Goal: Task Accomplishment & Management: Manage account settings

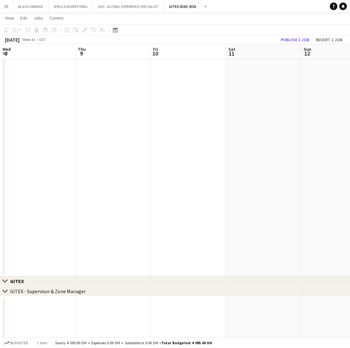
scroll to position [0, 199]
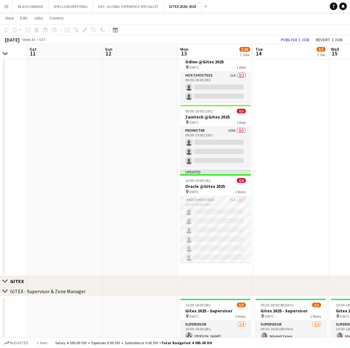
click at [6, 6] on app-icon "Menu" at bounding box center [6, 6] width 5 height 5
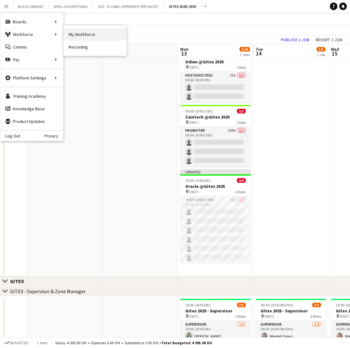
click at [74, 33] on link "My Workforce" at bounding box center [95, 34] width 63 height 13
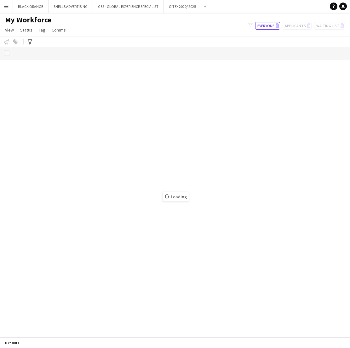
click at [4, 7] on app-icon "Menu" at bounding box center [6, 6] width 5 height 5
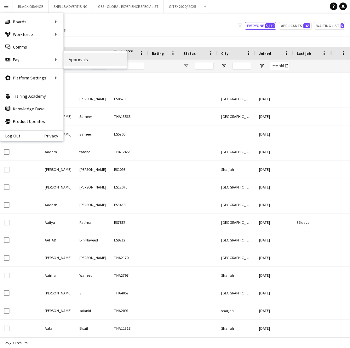
click at [81, 61] on link "Approvals" at bounding box center [95, 59] width 63 height 13
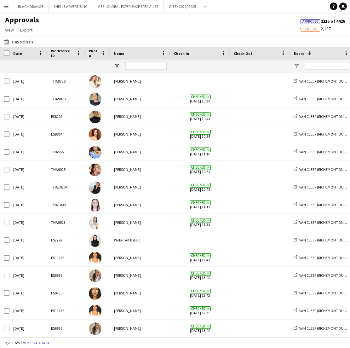
click at [146, 67] on input "Name Filter Input" at bounding box center [145, 66] width 41 height 8
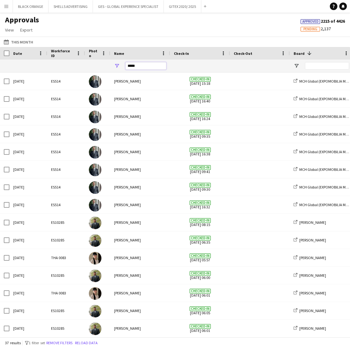
click at [139, 67] on input "*****" at bounding box center [145, 66] width 41 height 8
paste input "**********"
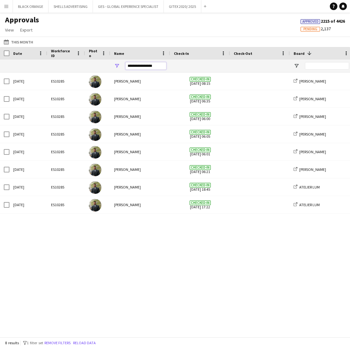
type input "**********"
click at [309, 52] on span at bounding box center [310, 53] width 6 height 6
click at [309, 52] on div "Board" at bounding box center [318, 53] width 48 height 9
click at [296, 66] on span "Open Filter Menu" at bounding box center [297, 66] width 6 height 6
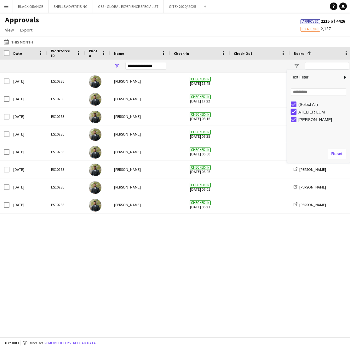
type input "**********"
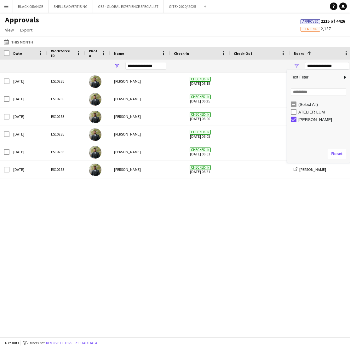
click at [317, 222] on div "Sun, 14 Sep 2025 ES10285 Abdulkader Habra Checked-in 14-09-2025 08:15 JACK MORT…" at bounding box center [175, 205] width 350 height 265
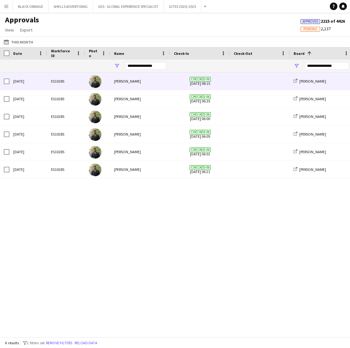
click at [118, 83] on div "Abdulkader Habra" at bounding box center [140, 81] width 60 height 17
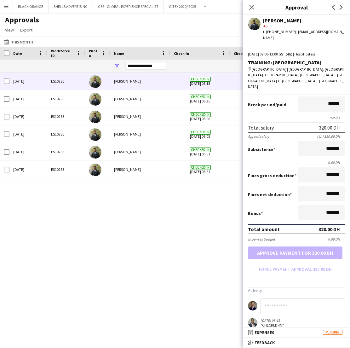
scroll to position [48, 0]
click at [264, 341] on span "Feedback" at bounding box center [265, 343] width 20 height 6
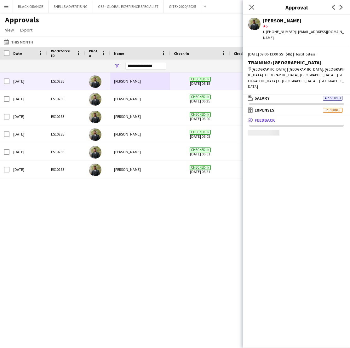
scroll to position [2, 0]
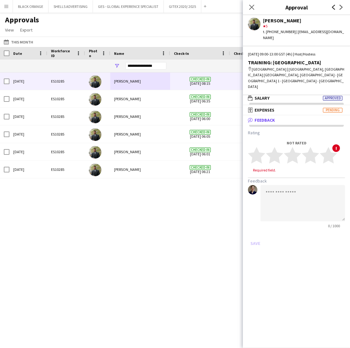
click at [332, 7] on icon at bounding box center [333, 7] width 3 height 5
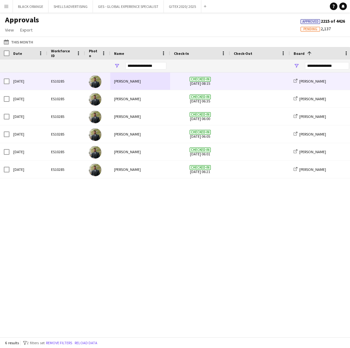
click at [127, 82] on div "Abdulkader Habra" at bounding box center [140, 81] width 60 height 17
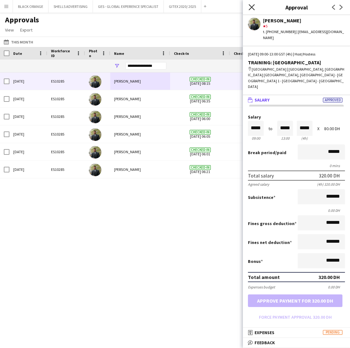
click at [252, 9] on icon "Close pop-in" at bounding box center [252, 7] width 6 height 6
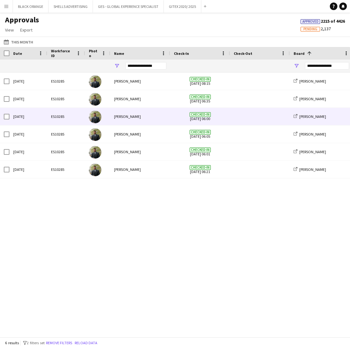
click at [116, 118] on div "Abdulkader Habra" at bounding box center [140, 116] width 60 height 17
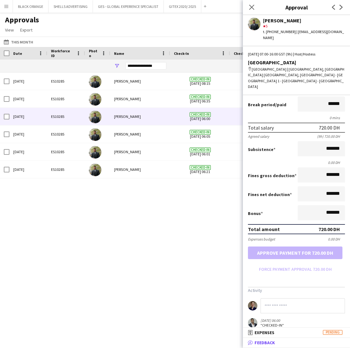
scroll to position [48, 0]
click at [269, 343] on span "Feedback" at bounding box center [265, 343] width 20 height 6
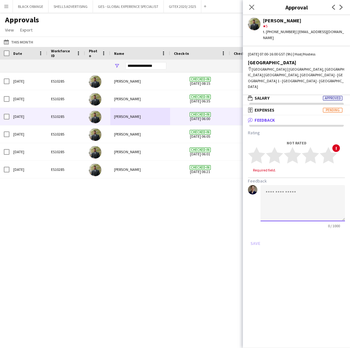
click at [289, 185] on textarea at bounding box center [303, 203] width 85 height 36
type textarea "*"
click at [329, 147] on polygon at bounding box center [328, 155] width 17 height 16
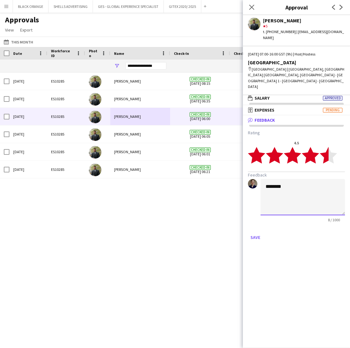
click at [300, 179] on textarea "*******" at bounding box center [303, 197] width 85 height 36
paste textarea "**********"
click at [311, 179] on textarea "**********" at bounding box center [303, 197] width 85 height 36
type textarea "**********"
click at [256, 232] on button "Save" at bounding box center [255, 237] width 15 height 10
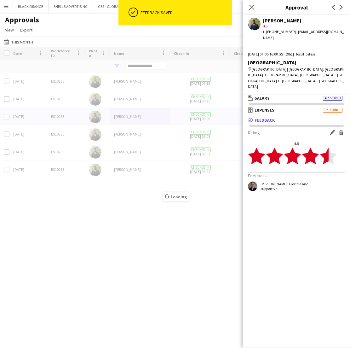
click at [200, 272] on div "Loading" at bounding box center [175, 192] width 350 height 290
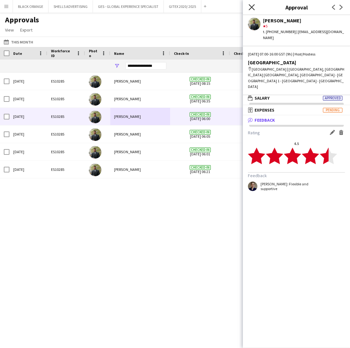
click at [252, 5] on icon "Close pop-in" at bounding box center [252, 7] width 6 height 6
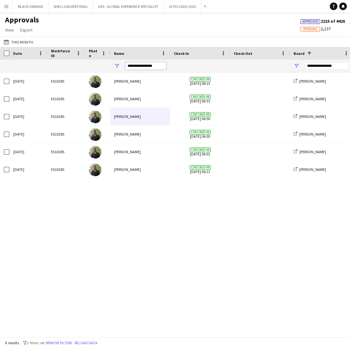
click at [150, 65] on input "**********" at bounding box center [145, 66] width 41 height 8
paste input "Name Filter Input"
type input "**********"
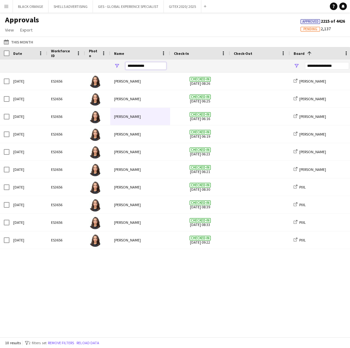
type input "**********"
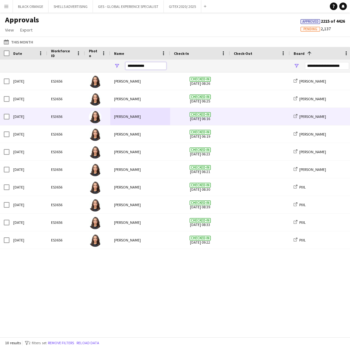
type input "**********"
click at [152, 117] on div "Amira Malek" at bounding box center [140, 116] width 60 height 17
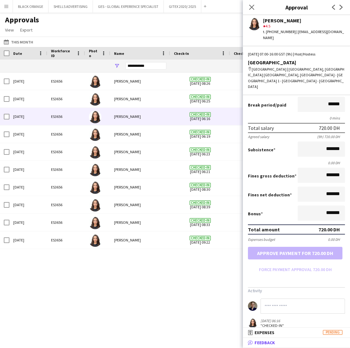
click at [271, 343] on span "Feedback" at bounding box center [265, 343] width 20 height 6
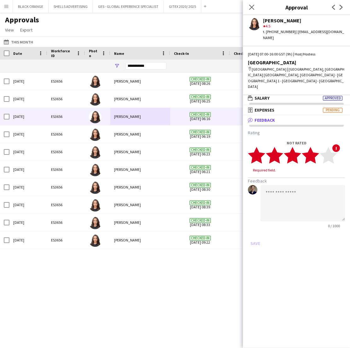
click at [314, 147] on polygon at bounding box center [310, 155] width 17 height 16
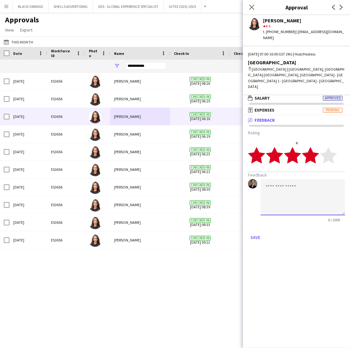
click at [295, 184] on textarea at bounding box center [303, 197] width 85 height 36
paste textarea "**********"
type textarea "**********"
click at [329, 147] on polygon at bounding box center [328, 155] width 17 height 16
click at [325, 192] on textarea "**********" at bounding box center [303, 197] width 85 height 36
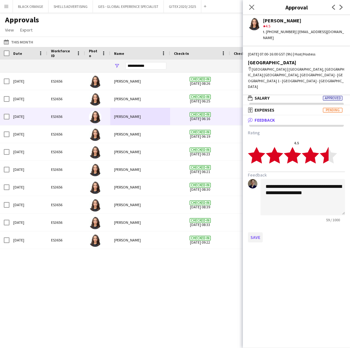
click at [256, 232] on button "Save" at bounding box center [255, 237] width 15 height 10
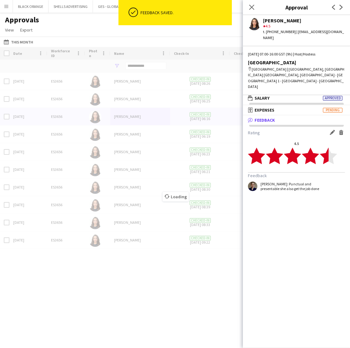
click at [200, 295] on div "Loading" at bounding box center [175, 192] width 350 height 290
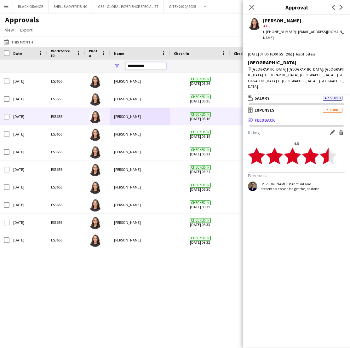
click at [144, 65] on input "**********" at bounding box center [145, 66] width 41 height 8
paste input "***"
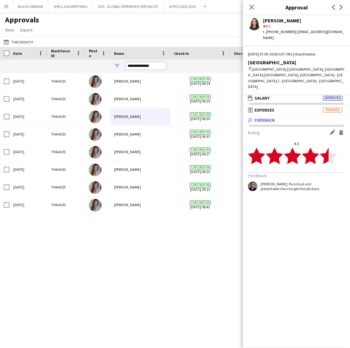
type input "**********"
click at [171, 260] on div "Sun, 14 Sep 2025 THA4105 Camila Rossato Checked-in 14-09-2025 08:34 JACK MORTON…" at bounding box center [175, 205] width 350 height 265
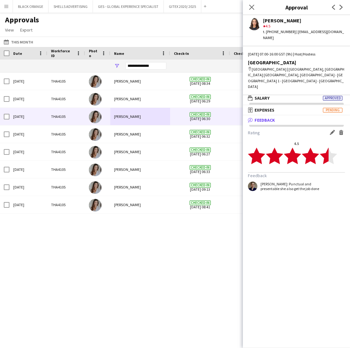
click at [129, 116] on div "Camila Rossato" at bounding box center [140, 116] width 60 height 17
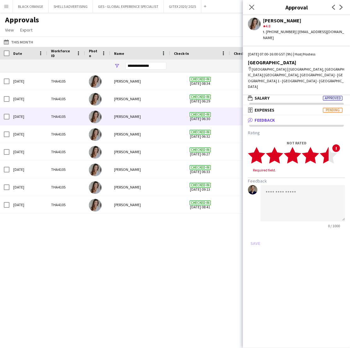
click at [328, 147] on polygon at bounding box center [328, 155] width 17 height 16
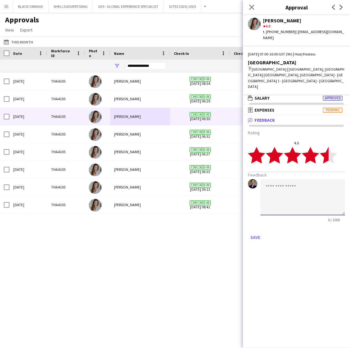
click at [297, 179] on textarea at bounding box center [303, 197] width 85 height 36
type textarea "*"
paste textarea "**********"
type textarea "**********"
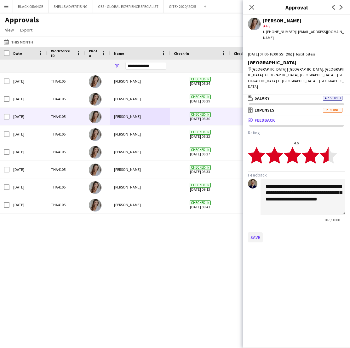
click at [251, 232] on button "Save" at bounding box center [255, 237] width 15 height 10
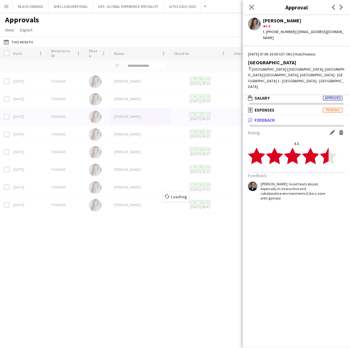
click at [156, 65] on div "Loading" at bounding box center [175, 192] width 350 height 290
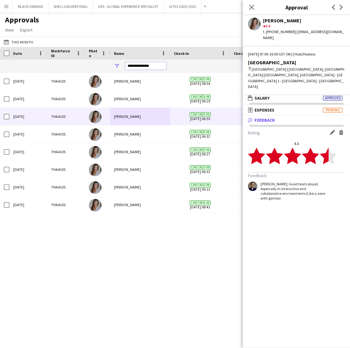
click at [156, 65] on input "**********" at bounding box center [145, 66] width 41 height 8
paste input "*******"
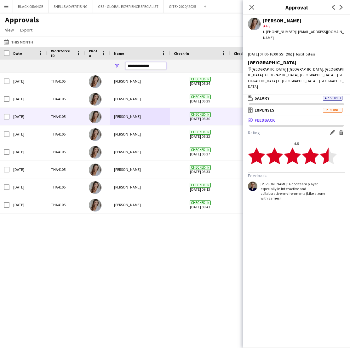
type input "**********"
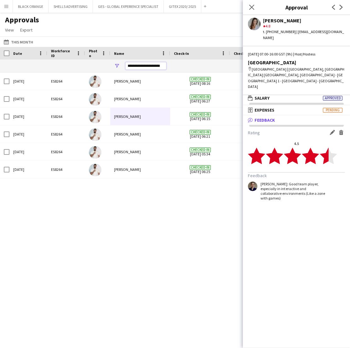
type input "**********"
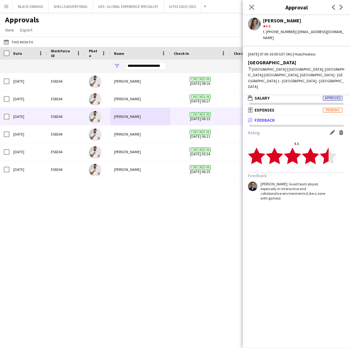
click at [130, 119] on div "George charbel Mbayed" at bounding box center [140, 116] width 60 height 17
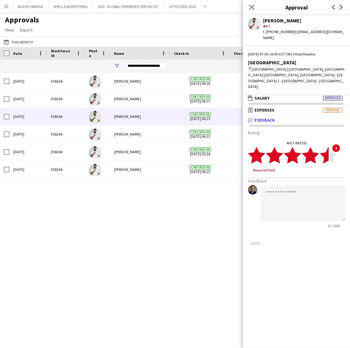
click at [328, 147] on polygon at bounding box center [328, 155] width 17 height 16
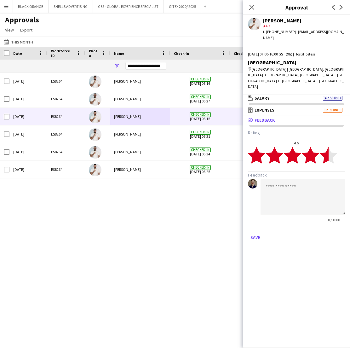
click at [297, 179] on textarea at bounding box center [303, 197] width 85 height 36
paste textarea "**********"
type textarea "**********"
click at [256, 232] on button "Save" at bounding box center [255, 237] width 15 height 10
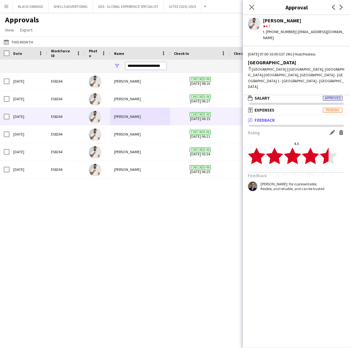
click at [153, 65] on input "**********" at bounding box center [145, 66] width 41 height 8
type input "*"
type input "**********"
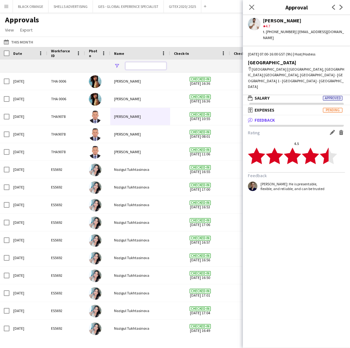
type input "**********"
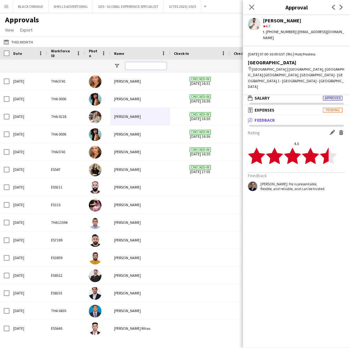
paste input "**********"
type input "**********"
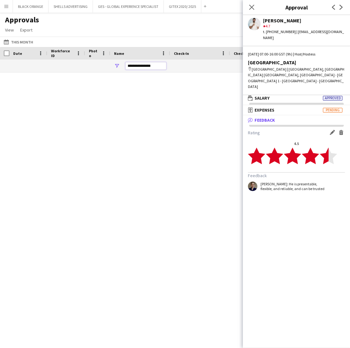
type input "**********"
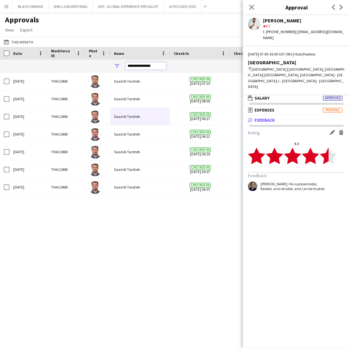
type input "**********"
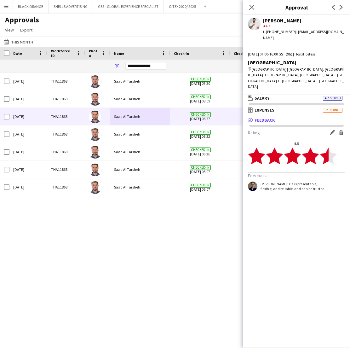
click at [133, 117] on div "Saad Al Tarsheh" at bounding box center [140, 116] width 60 height 17
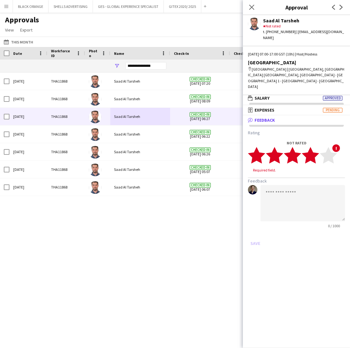
click at [313, 147] on icon "star" at bounding box center [310, 155] width 17 height 17
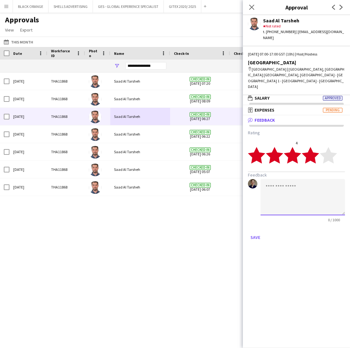
click at [284, 183] on textarea at bounding box center [303, 197] width 85 height 36
paste textarea "**********"
type textarea "**********"
click at [255, 232] on button "Save" at bounding box center [255, 237] width 15 height 10
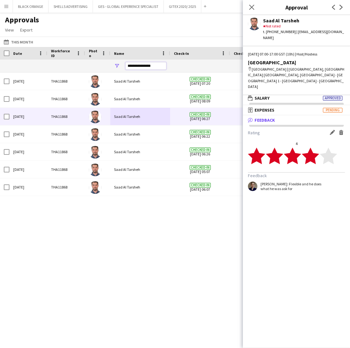
click at [145, 66] on input "**********" at bounding box center [145, 66] width 41 height 8
paste input "**********"
type input "**********"
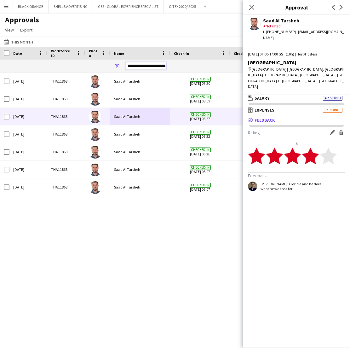
type input "***"
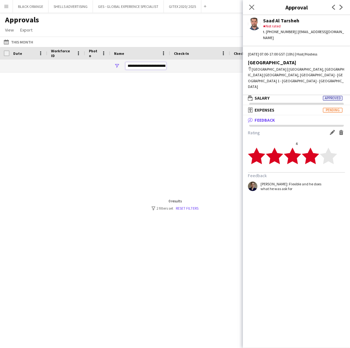
drag, startPoint x: 163, startPoint y: 66, endPoint x: 140, endPoint y: 64, distance: 22.7
click at [140, 65] on input "**********" at bounding box center [145, 66] width 41 height 8
click at [150, 66] on input "**********" at bounding box center [145, 66] width 41 height 8
type input "*********"
type input "**********"
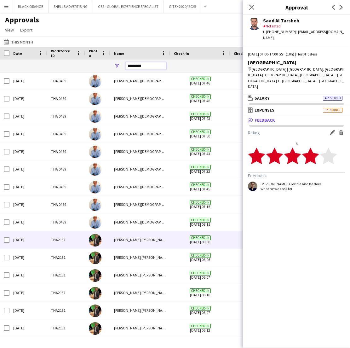
scroll to position [89, 0]
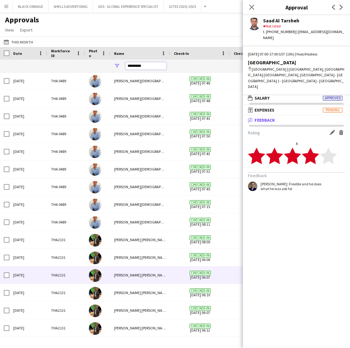
type input "*********"
click at [127, 278] on div "Christian Benjamin Amechi" at bounding box center [140, 274] width 60 height 17
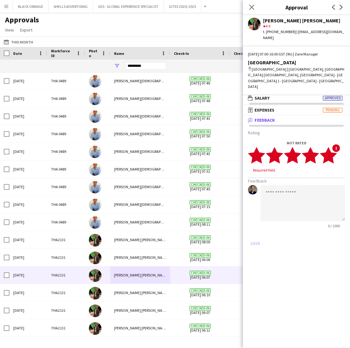
click at [333, 147] on polygon at bounding box center [328, 155] width 17 height 16
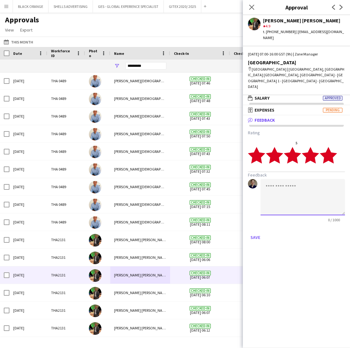
click at [319, 182] on textarea at bounding box center [303, 197] width 85 height 36
paste textarea "**********"
click at [266, 179] on textarea "**********" at bounding box center [303, 197] width 85 height 36
click at [306, 179] on textarea "**********" at bounding box center [303, 197] width 85 height 36
type textarea "**********"
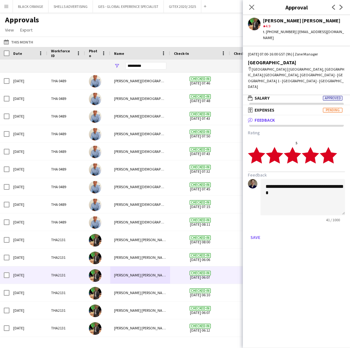
click at [289, 232] on div "Save" at bounding box center [296, 237] width 97 height 10
click at [255, 232] on button "Save" at bounding box center [255, 237] width 15 height 10
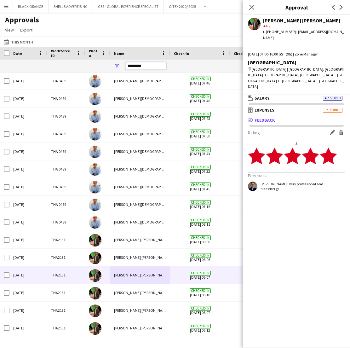
click at [142, 65] on input "*********" at bounding box center [145, 66] width 41 height 8
paste input "******"
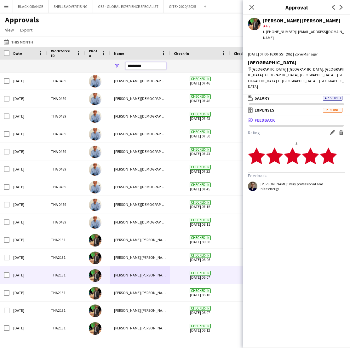
type input "**********"
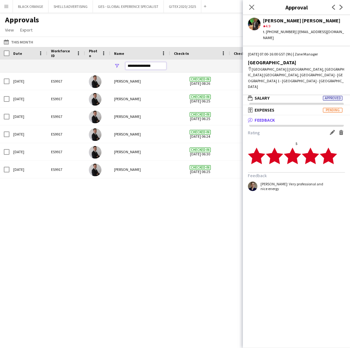
scroll to position [0, 0]
type input "**********"
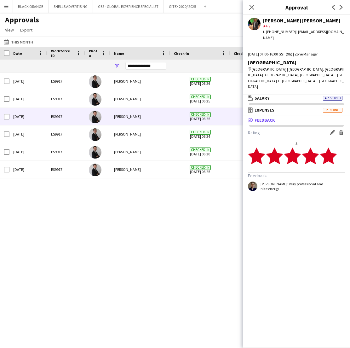
click at [129, 120] on div "Guilherme Weber" at bounding box center [140, 116] width 60 height 17
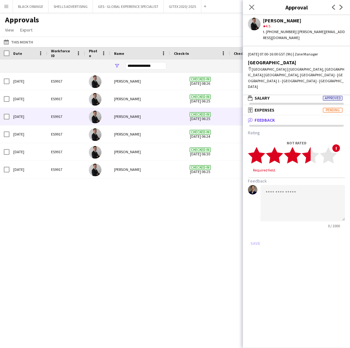
click at [310, 147] on polygon at bounding box center [310, 155] width 17 height 16
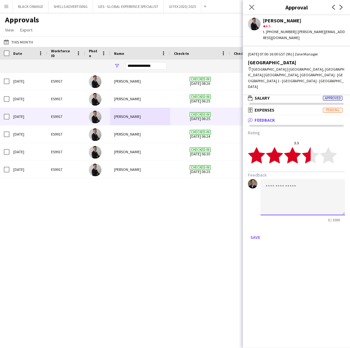
click at [284, 181] on textarea at bounding box center [303, 197] width 85 height 36
paste textarea "**********"
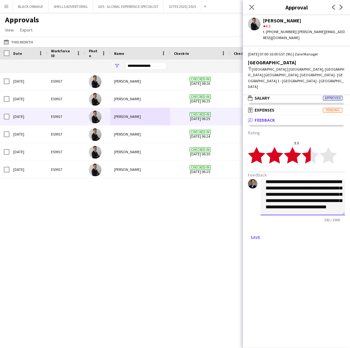
scroll to position [11, 0]
type textarea "**********"
click at [257, 232] on button "Save" at bounding box center [255, 237] width 15 height 10
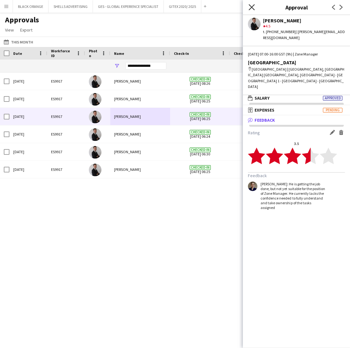
click at [253, 7] on icon "Close pop-in" at bounding box center [252, 7] width 6 height 6
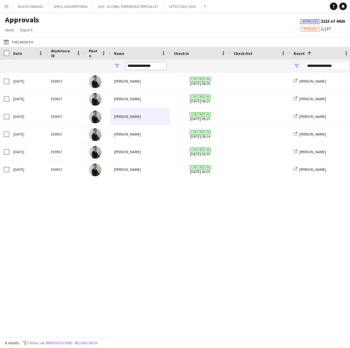
click at [154, 66] on input "**********" at bounding box center [145, 66] width 41 height 8
paste input "Name Filter Input"
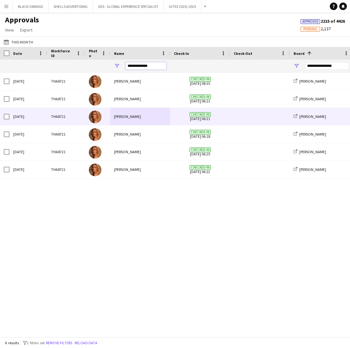
type input "**********"
click at [127, 120] on div "Hanna Babkova" at bounding box center [140, 116] width 60 height 17
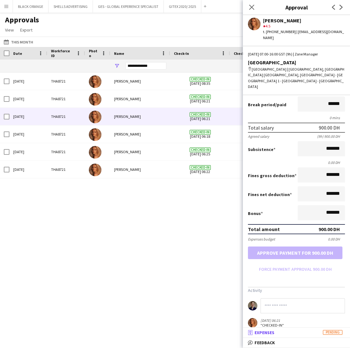
scroll to position [48, 0]
click at [266, 343] on span "Feedback" at bounding box center [265, 343] width 20 height 6
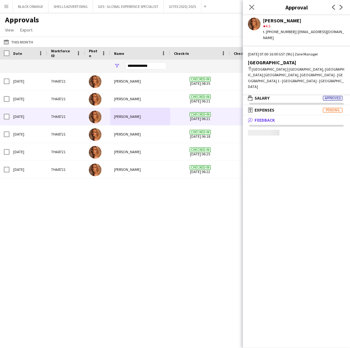
scroll to position [2, 0]
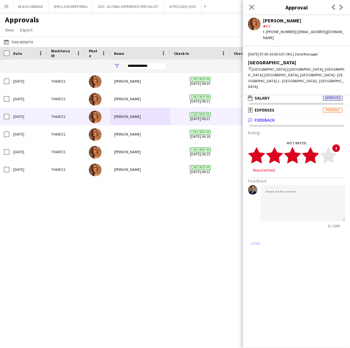
click at [316, 147] on polygon at bounding box center [310, 155] width 17 height 16
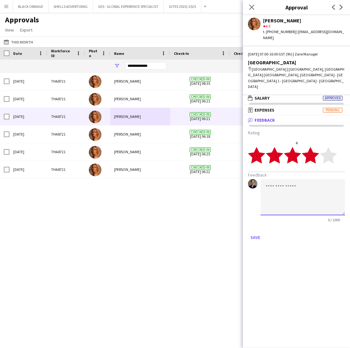
click at [285, 189] on textarea at bounding box center [303, 197] width 85 height 36
paste textarea "**********"
type textarea "**********"
click at [254, 232] on button "Save" at bounding box center [255, 237] width 15 height 10
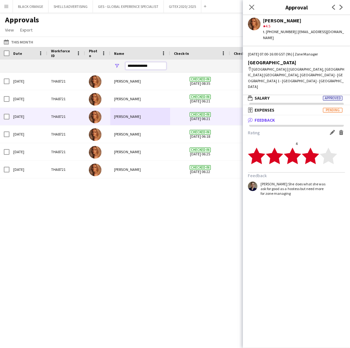
click at [154, 64] on input "**********" at bounding box center [145, 66] width 41 height 8
paste input "*"
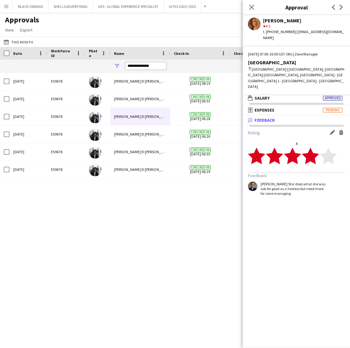
type input "**********"
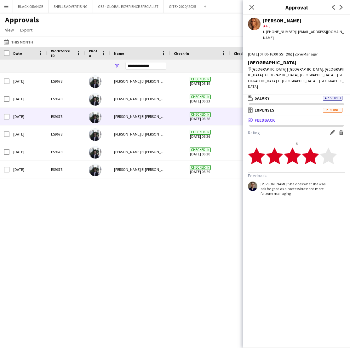
click at [133, 117] on div "Omar El mourad" at bounding box center [140, 116] width 60 height 17
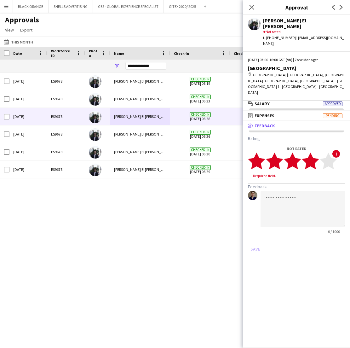
click at [315, 153] on polygon at bounding box center [310, 161] width 17 height 16
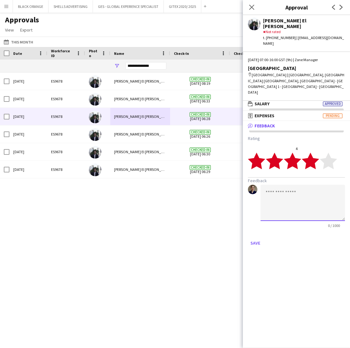
click at [310, 185] on textarea at bounding box center [303, 203] width 85 height 36
paste textarea "**********"
click at [295, 185] on textarea "**********" at bounding box center [303, 203] width 85 height 36
click at [296, 185] on textarea "**********" at bounding box center [303, 203] width 85 height 36
type textarea "**********"
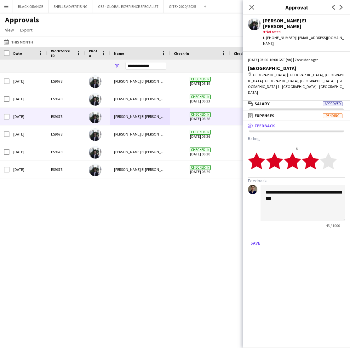
click at [304, 244] on mat-expansion-panel "**********" at bounding box center [296, 234] width 107 height 227
click at [253, 238] on button "Save" at bounding box center [255, 243] width 15 height 10
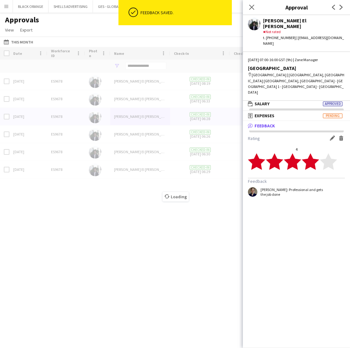
click at [196, 212] on div "Loading" at bounding box center [175, 192] width 350 height 290
click at [252, 7] on icon at bounding box center [252, 7] width 6 height 6
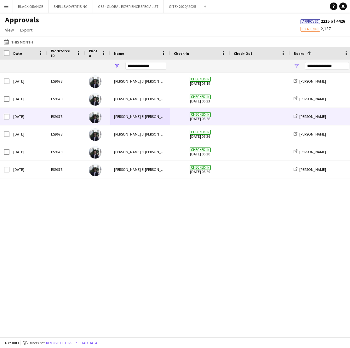
click at [5, 5] on app-icon "Menu" at bounding box center [6, 6] width 5 height 5
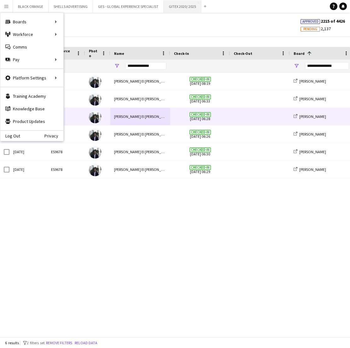
click at [183, 8] on button "GITEX 2020/ 2025 Close" at bounding box center [183, 6] width 38 height 12
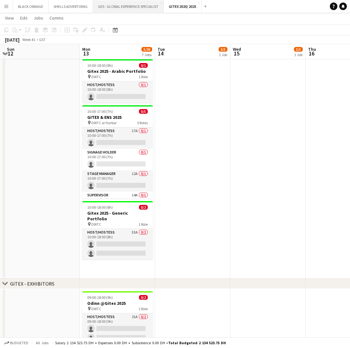
click at [129, 7] on button "GES - GLOBAL EXPERIENCE SPECIALIST Close" at bounding box center [128, 6] width 71 height 12
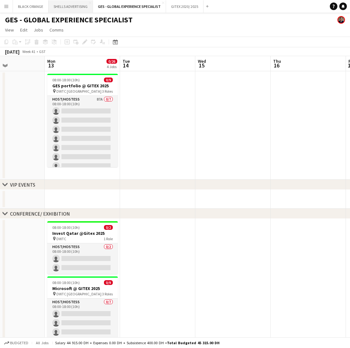
click at [74, 7] on button "SHELLS ADVERTISING Close" at bounding box center [71, 6] width 44 height 12
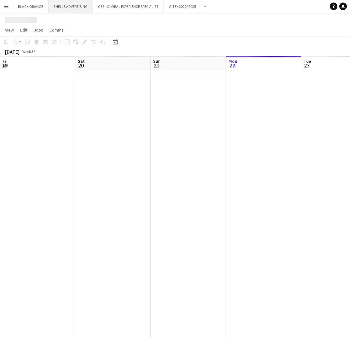
scroll to position [0, 151]
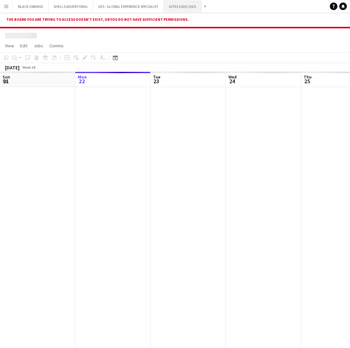
click at [180, 6] on button "GITEX 2020/ 2025 Close" at bounding box center [183, 6] width 38 height 12
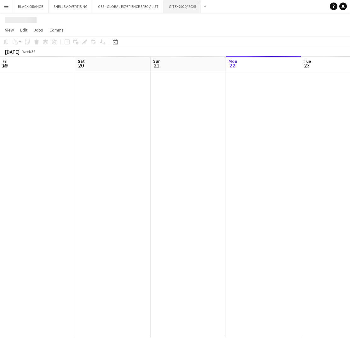
scroll to position [0, 151]
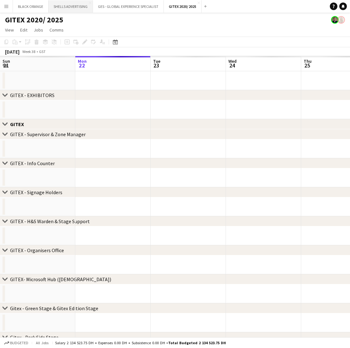
click at [63, 6] on button "SHELLS ADVERTISING Close" at bounding box center [71, 6] width 44 height 12
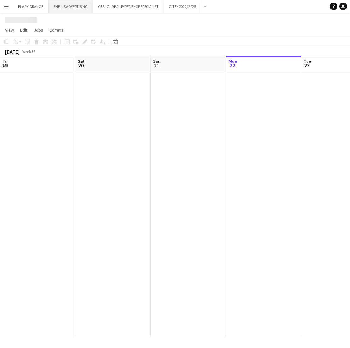
scroll to position [0, 151]
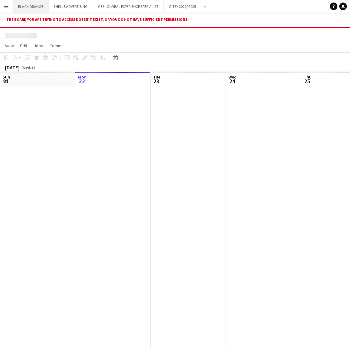
click at [25, 7] on button "BLACK ORANGE Close" at bounding box center [31, 6] width 36 height 12
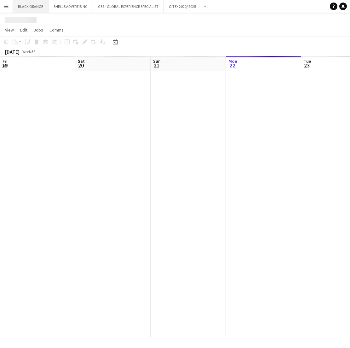
scroll to position [0, 151]
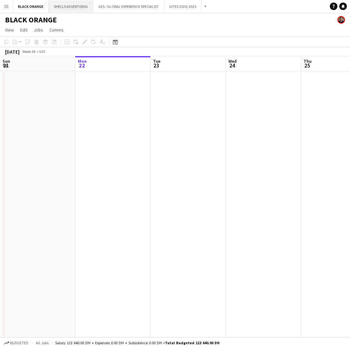
click at [77, 7] on button "SHELLS ADVERTISING Close" at bounding box center [71, 6] width 44 height 12
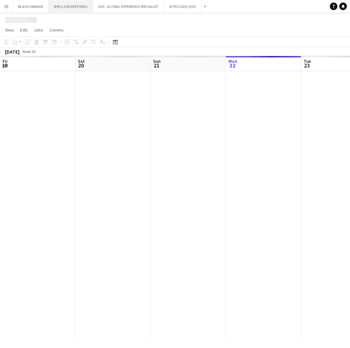
scroll to position [0, 151]
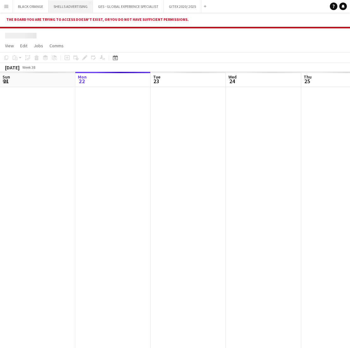
click at [73, 8] on button "SHELLS ADVERTISING Close" at bounding box center [71, 6] width 44 height 12
click at [114, 4] on button "GES - GLOBAL EXPERIENCE SPECIALIST Close" at bounding box center [128, 6] width 71 height 12
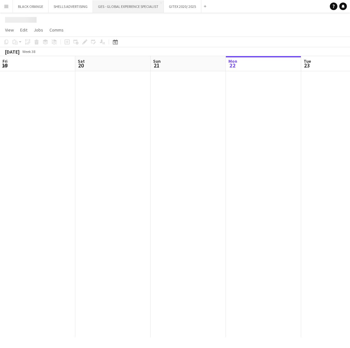
scroll to position [0, 151]
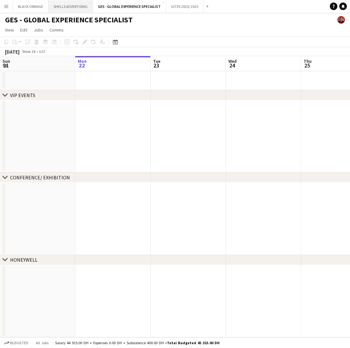
click at [67, 3] on button "SHELLS ADVERTISING Close" at bounding box center [71, 6] width 44 height 12
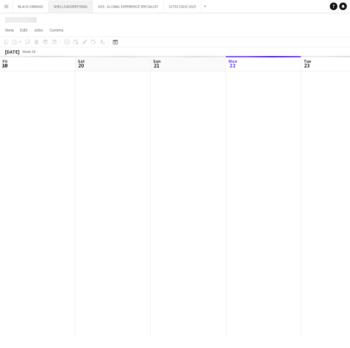
scroll to position [0, 151]
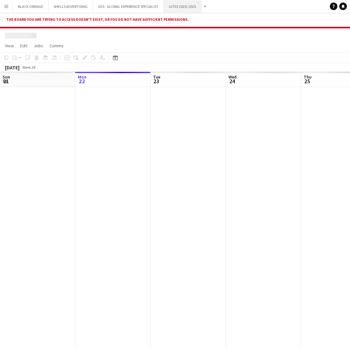
click at [177, 8] on button "GITEX 2020/ 2025 Close" at bounding box center [183, 6] width 38 height 12
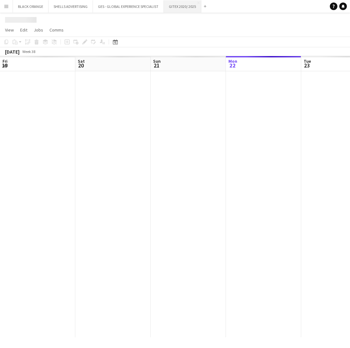
scroll to position [0, 151]
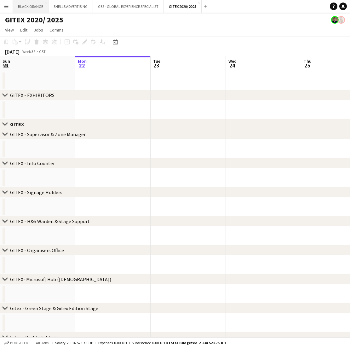
click at [34, 8] on button "BLACK ORANGE Close" at bounding box center [31, 6] width 36 height 12
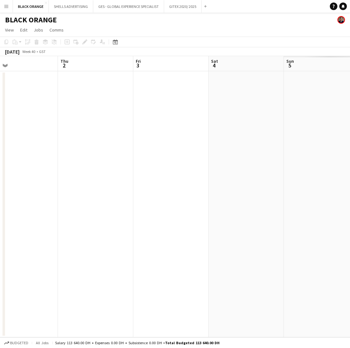
scroll to position [0, 236]
click at [66, 5] on button "SHELLS ADVERTISING Close" at bounding box center [71, 6] width 44 height 12
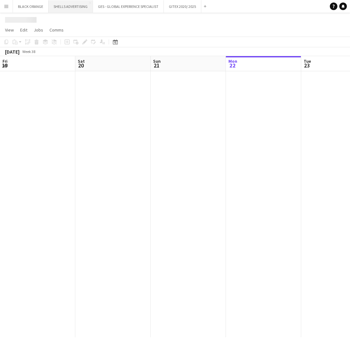
scroll to position [0, 151]
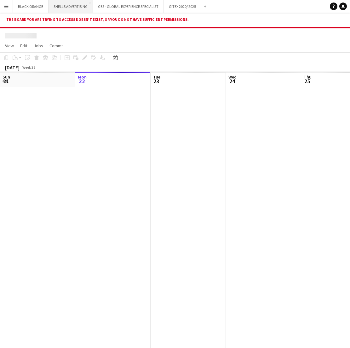
click at [87, 3] on button "SHELLS ADVERTISING Close" at bounding box center [71, 6] width 44 height 12
click at [90, 3] on app-icon "Close" at bounding box center [90, 3] width 3 height 3
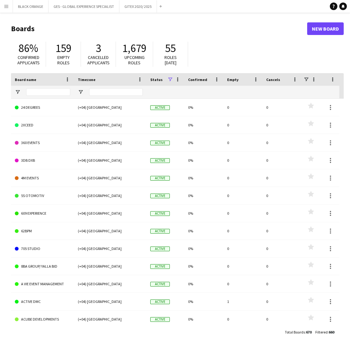
click at [7, 6] on app-icon "Menu" at bounding box center [6, 6] width 5 height 5
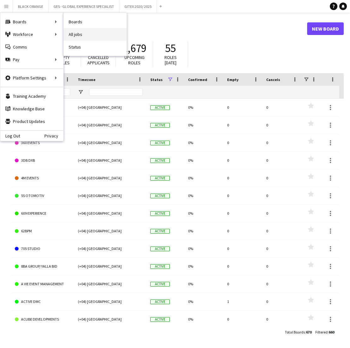
click at [76, 33] on link "All jobs" at bounding box center [95, 34] width 63 height 13
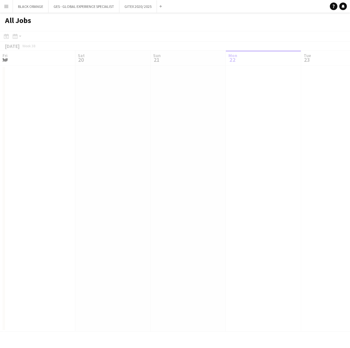
scroll to position [0, 151]
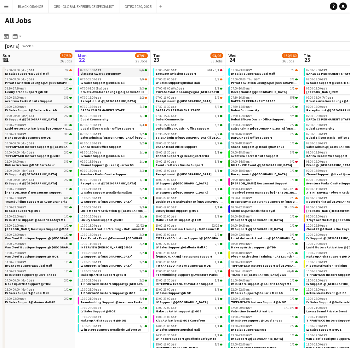
click at [111, 73] on span "Classact Awards ceremony" at bounding box center [100, 74] width 40 height 4
click at [105, 182] on span "Receptionist @Saint Laurent" at bounding box center [108, 183] width 56 height 4
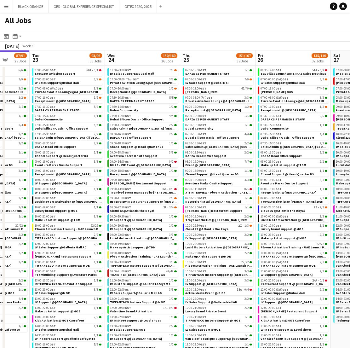
scroll to position [0, 0]
click at [219, 92] on link "07:00-18:00 GST 49/49 Meidam 2025" at bounding box center [218, 89] width 67 height 7
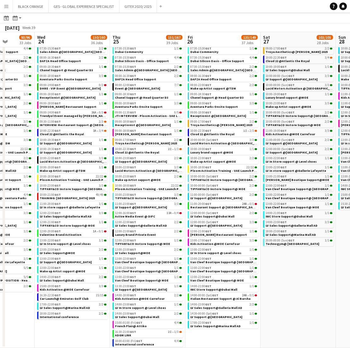
scroll to position [0, 201]
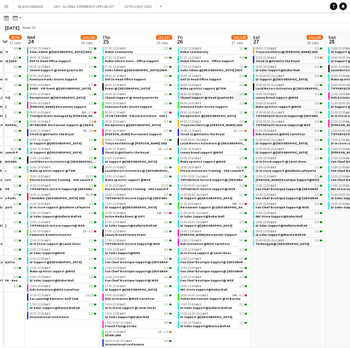
click at [208, 97] on span "Chanel Support @ Head Quarter D3" at bounding box center [206, 98] width 53 height 4
click at [215, 296] on div "14:00-00:00 (Sat) GST 24A • 0/1" at bounding box center [213, 295] width 67 height 3
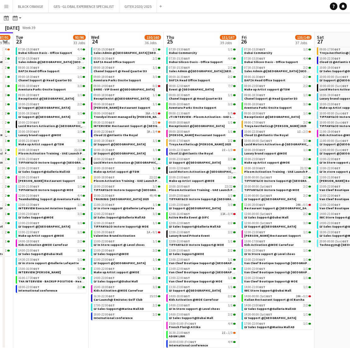
scroll to position [0, 137]
click at [130, 132] on div "10:00-22:30 GST 3A • 3/4" at bounding box center [127, 131] width 67 height 3
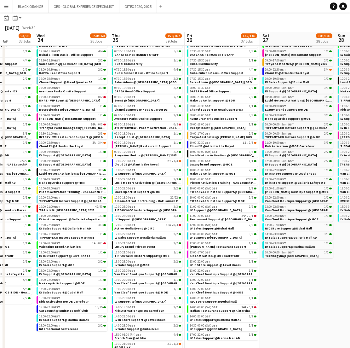
scroll to position [62, 0]
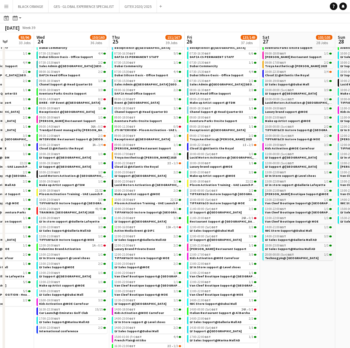
click at [305, 258] on link "20:00-00:00 (Sun) GST 1/1 Technogym@ Marina Mall" at bounding box center [298, 256] width 67 height 7
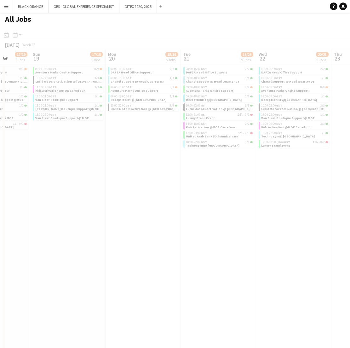
scroll to position [0, 0]
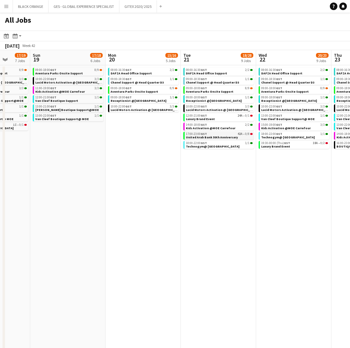
click at [219, 137] on span "United Arab Bank 50th Anniversary" at bounding box center [212, 137] width 52 height 4
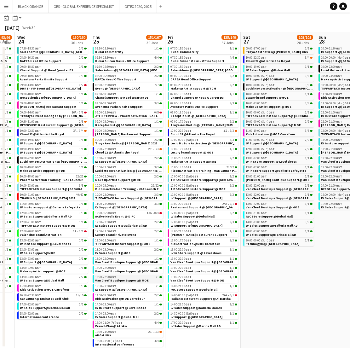
scroll to position [76, 0]
click at [143, 333] on div "16:30-21:00 GST 2I • 1/3" at bounding box center [128, 331] width 67 height 3
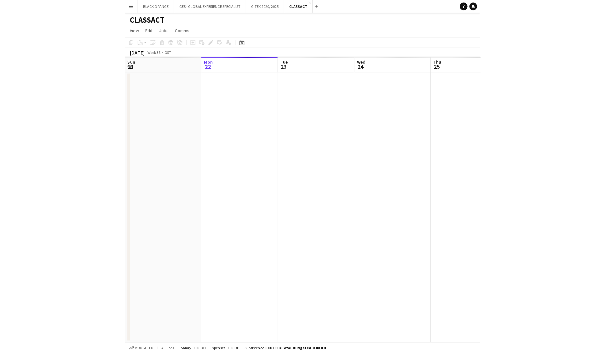
scroll to position [0, 217]
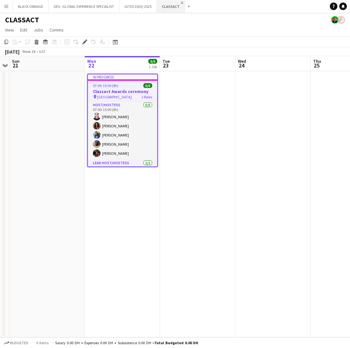
click at [181, 3] on app-icon "Close" at bounding box center [182, 3] width 3 height 3
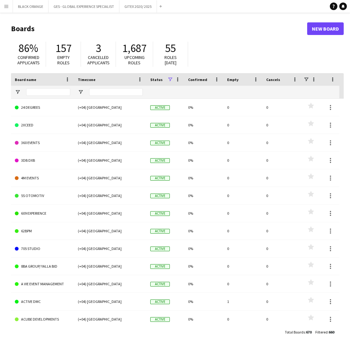
click at [178, 16] on main "Boards New Board 86% Confirmed applicants 157 Empty roles 3 Cancelled applicant…" at bounding box center [175, 180] width 350 height 335
click at [162, 6] on app-icon "Add" at bounding box center [161, 6] width 3 height 3
click at [2, 7] on button "Menu" at bounding box center [6, 6] width 13 height 13
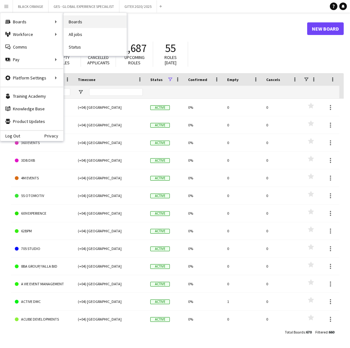
click at [73, 22] on link "Boards" at bounding box center [95, 21] width 63 height 13
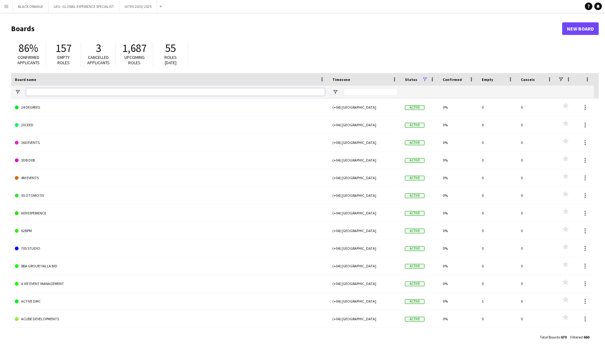
click at [63, 96] on input "Board name Filter Input" at bounding box center [175, 92] width 299 height 8
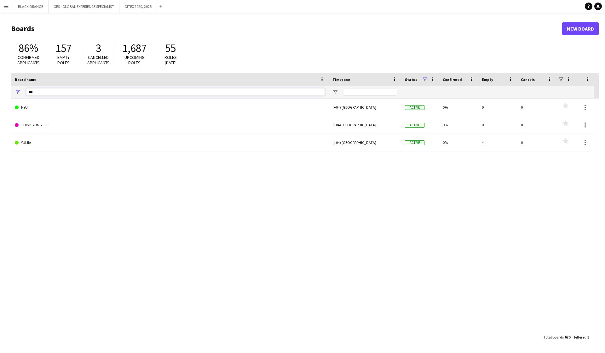
type input "****"
drag, startPoint x: 62, startPoint y: 119, endPoint x: 74, endPoint y: 114, distance: 13.4
click at [74, 114] on link "YULIIA" at bounding box center [170, 108] width 310 height 18
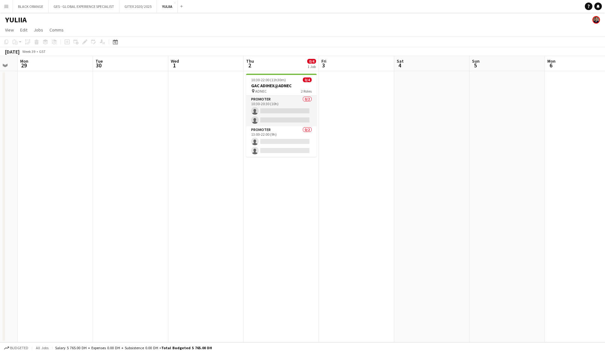
scroll to position [0, 289]
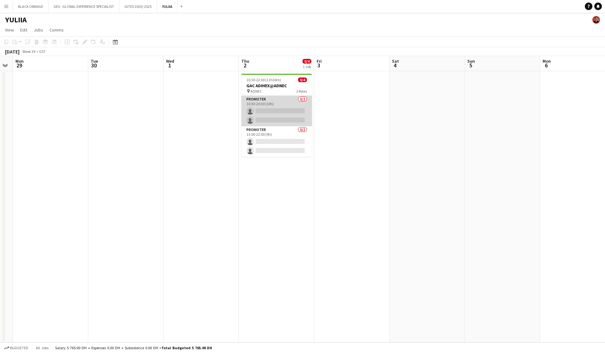
click at [293, 107] on app-card-role "Promoter 0/2 10:30-20:30 (10h) single-neutral-actions single-neutral-actions" at bounding box center [277, 111] width 71 height 31
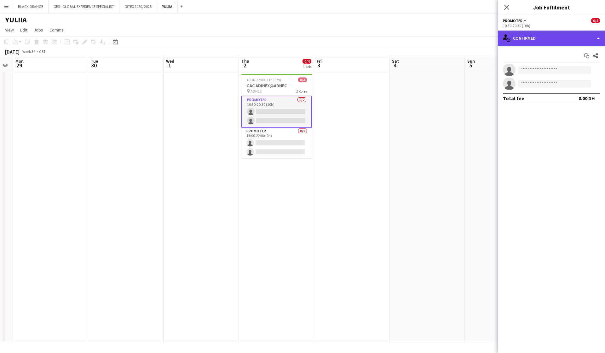
click at [350, 34] on div "single-neutral-actions-check-2 Confirmed" at bounding box center [551, 38] width 107 height 15
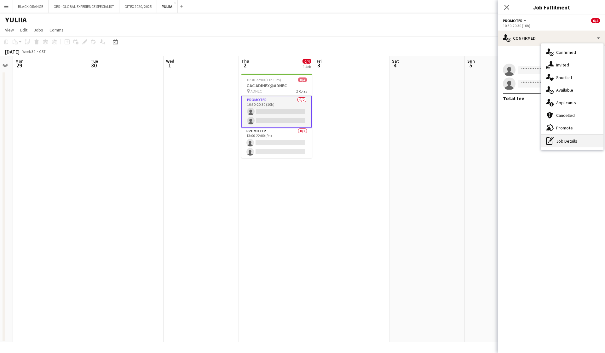
click at [350, 142] on div "pen-write Job Details" at bounding box center [572, 141] width 62 height 13
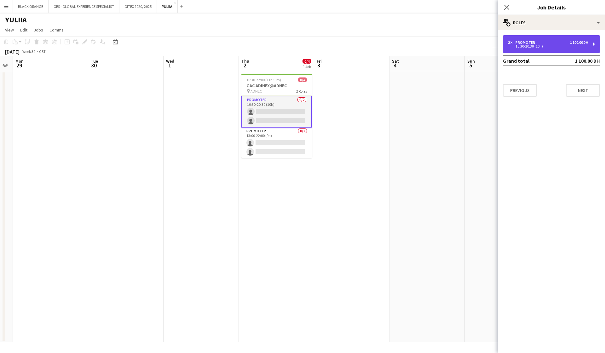
click at [350, 45] on div "10:30-20:30 (10h)" at bounding box center [548, 46] width 80 height 3
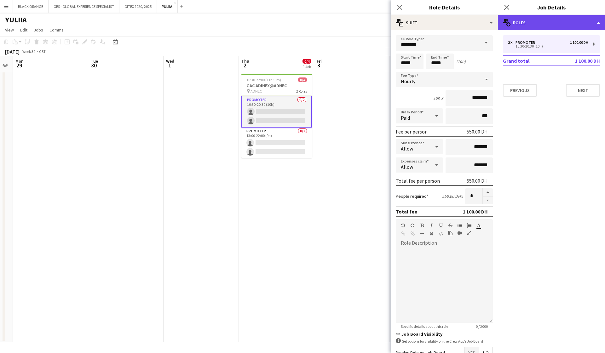
click at [350, 22] on div "multiple-users-add Roles" at bounding box center [551, 22] width 107 height 15
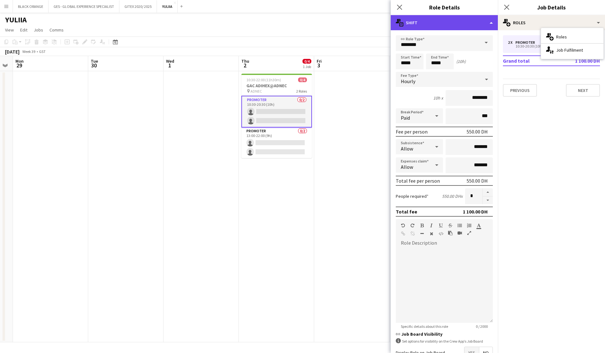
click at [350, 25] on div "multiple-actions-text Shift" at bounding box center [444, 22] width 107 height 15
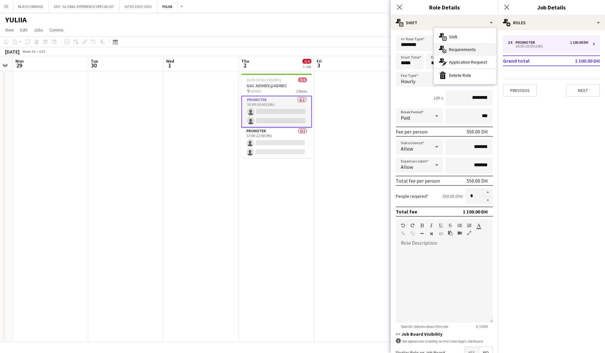
click at [350, 46] on div "multiple-actions-check-2 Requirements" at bounding box center [465, 49] width 62 height 13
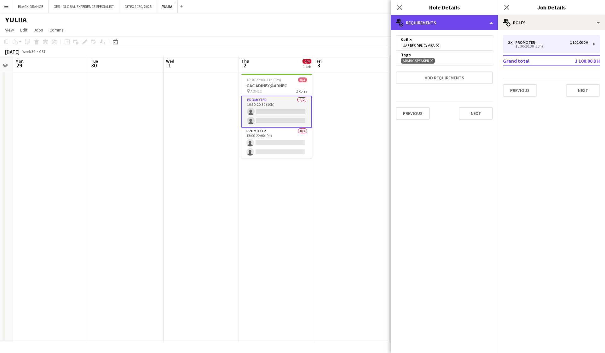
click at [350, 20] on div "multiple-actions-check-2 Requirements" at bounding box center [444, 22] width 107 height 15
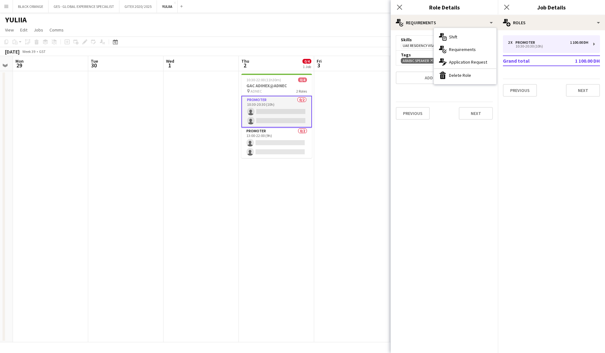
click at [350, 202] on mat-expansion-panel "medal-empty Requirements Skills UAE Residency Visa Remove Tags ARABIC SPEAKER R…" at bounding box center [444, 191] width 107 height 323
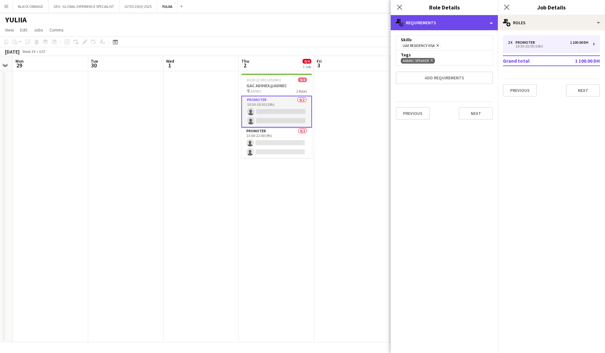
click at [350, 23] on div "multiple-actions-check-2 Requirements" at bounding box center [444, 22] width 107 height 15
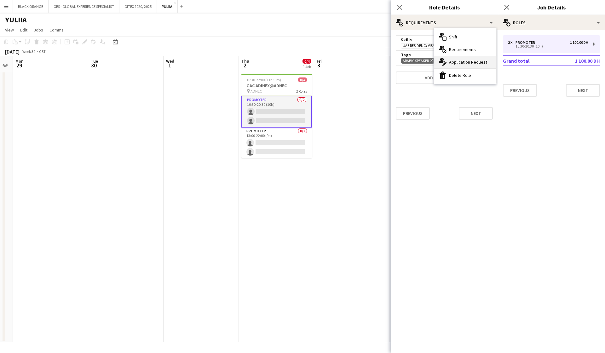
click at [350, 66] on div "multiple-actions-edit-1 Application Request" at bounding box center [465, 62] width 62 height 13
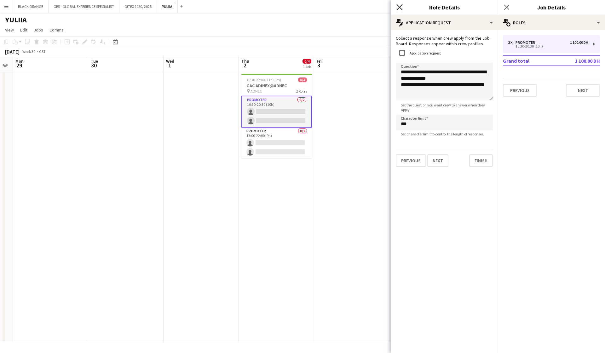
click at [350, 8] on icon "Close pop-in" at bounding box center [400, 7] width 6 height 6
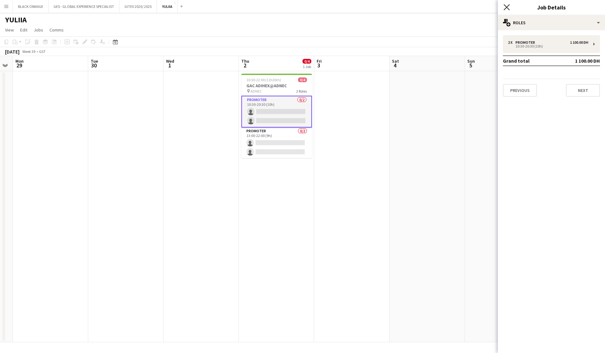
click at [350, 7] on icon "Close pop-in" at bounding box center [507, 7] width 6 height 6
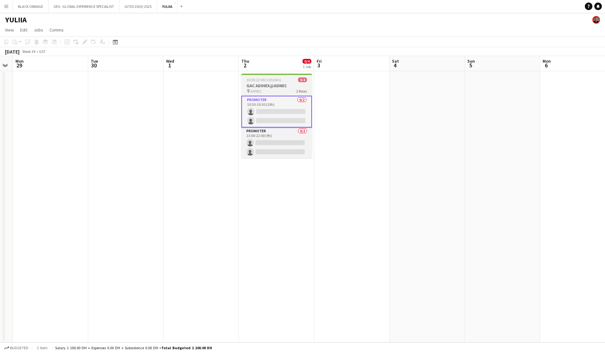
click at [260, 88] on h3 "GAC ADIHEX@ADNEC" at bounding box center [277, 86] width 71 height 6
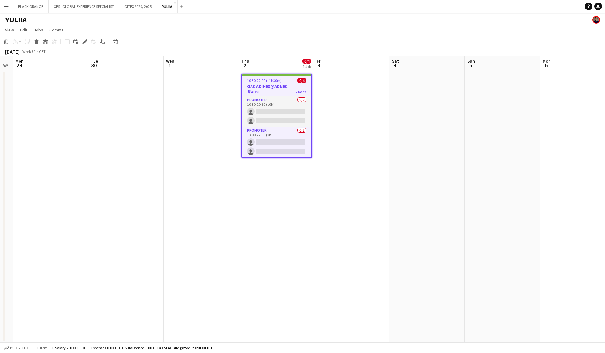
click at [81, 40] on div "Add job Add linked Job Edit Edit linked Job Applicants" at bounding box center [82, 42] width 48 height 8
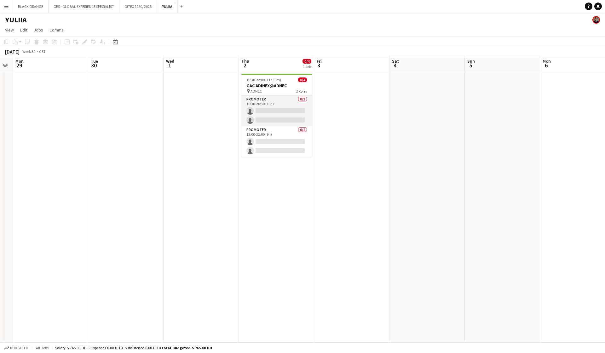
click at [84, 41] on div "Add job Add linked Job Edit Edit linked Job Applicants" at bounding box center [82, 42] width 48 height 8
click at [267, 105] on app-card-role "Promoter 0/2 10:30-20:30 (10h) single-neutral-actions single-neutral-actions" at bounding box center [277, 111] width 71 height 31
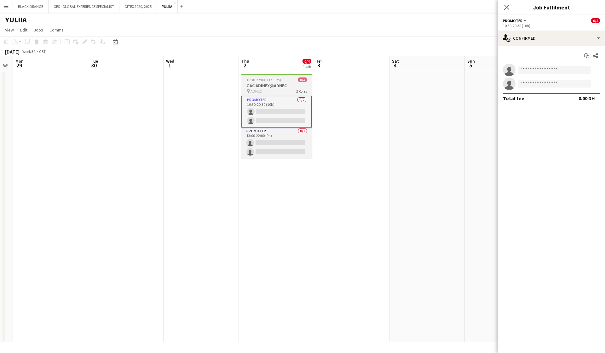
click at [264, 82] on app-job-card "10:30-22:00 (11h30m) 0/4 GAC ADIHEX@ADNEC pin ADNEC 2 Roles Promoter 0/2 10:30-…" at bounding box center [277, 116] width 71 height 85
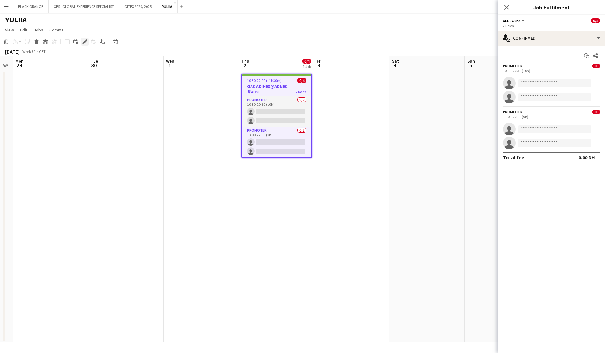
click at [83, 42] on icon "Edit" at bounding box center [84, 41] width 5 height 5
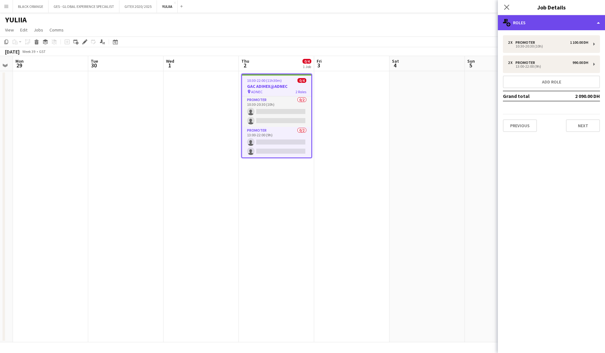
click at [350, 27] on div "multiple-users-add Roles" at bounding box center [551, 22] width 107 height 15
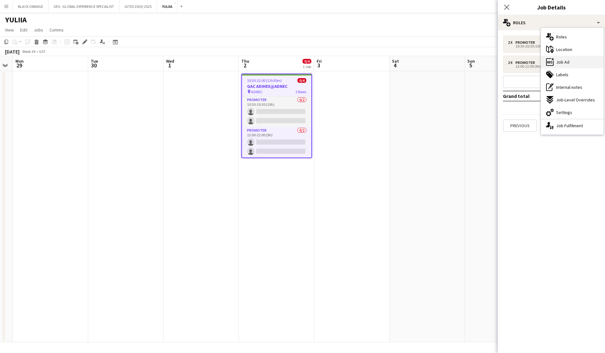
click at [350, 61] on div "ads-window Job Ad" at bounding box center [572, 62] width 62 height 13
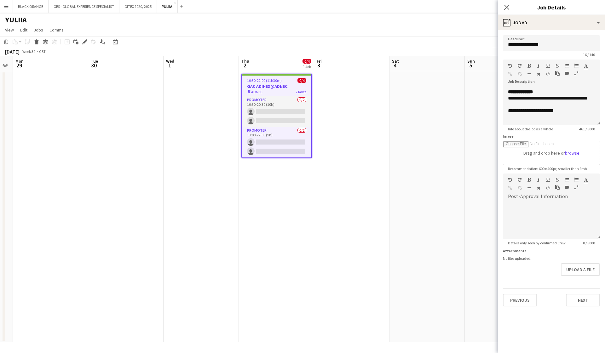
scroll to position [146, 0]
click at [350, 5] on icon at bounding box center [507, 7] width 6 height 6
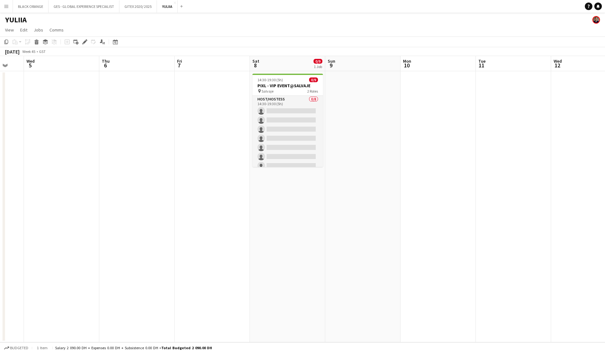
scroll to position [0, 202]
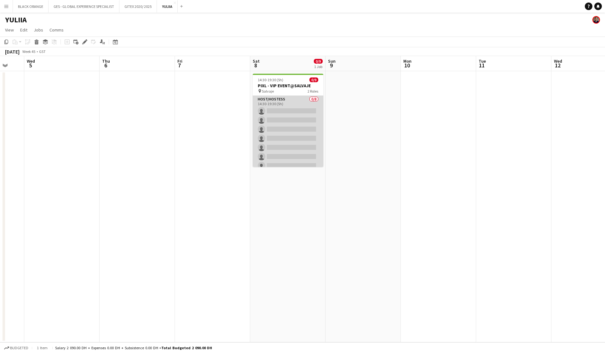
click at [282, 141] on app-card-role "Host/Hostess 0/8 14:30-19:30 (5h) single-neutral-actions single-neutral-actions…" at bounding box center [288, 138] width 71 height 85
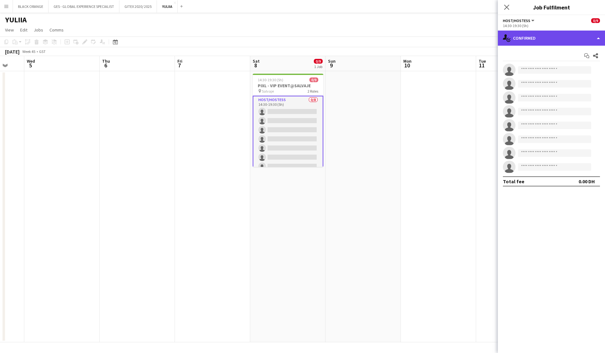
click at [350, 36] on div "single-neutral-actions-check-2 Confirmed" at bounding box center [551, 38] width 107 height 15
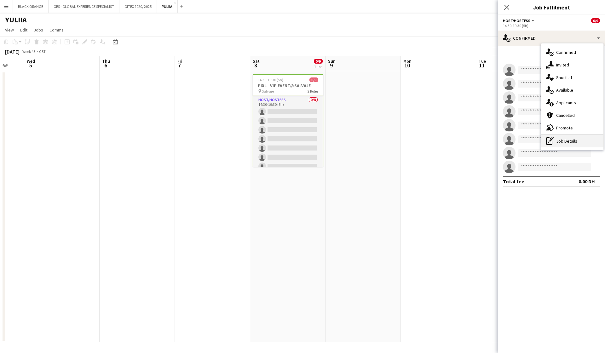
click at [350, 138] on div "pen-write Job Details" at bounding box center [572, 141] width 62 height 13
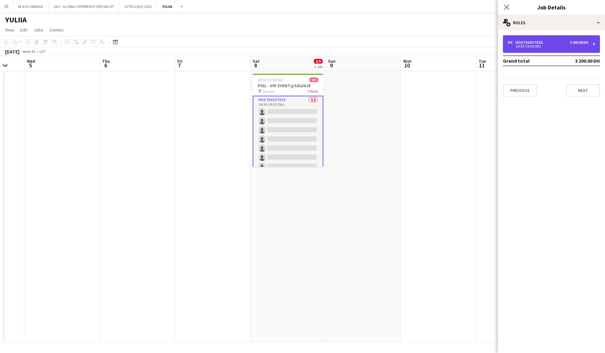
click at [350, 42] on div "8 x Host/Hostess 3 200.00 DH" at bounding box center [548, 42] width 80 height 4
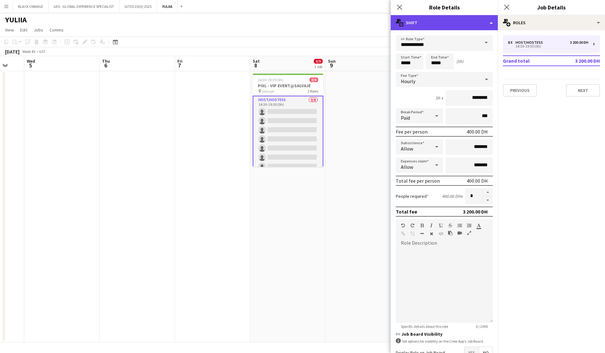
click at [350, 22] on div "multiple-actions-text Shift" at bounding box center [444, 22] width 107 height 15
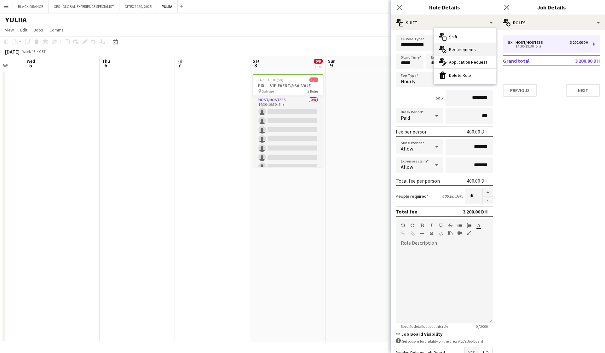
click at [350, 49] on span "Requirements" at bounding box center [462, 50] width 27 height 6
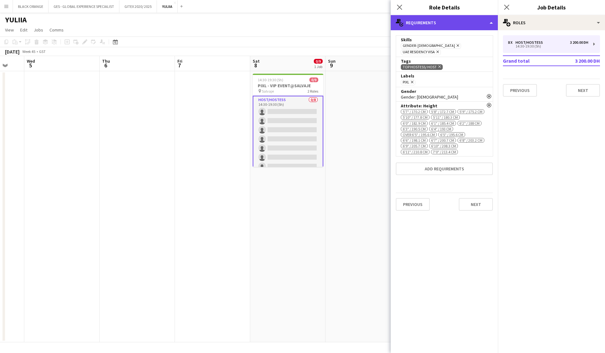
click at [350, 26] on div "multiple-actions-check-2 Requirements" at bounding box center [444, 22] width 107 height 15
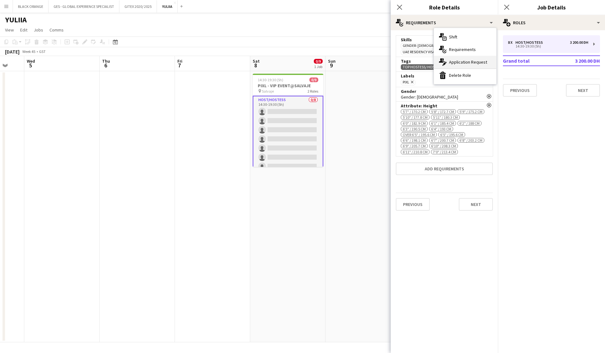
click at [350, 60] on span "Application Request" at bounding box center [468, 62] width 38 height 6
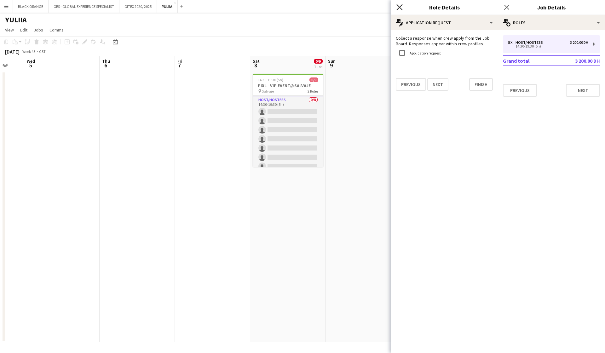
click at [350, 9] on icon "Close pop-in" at bounding box center [400, 7] width 6 height 6
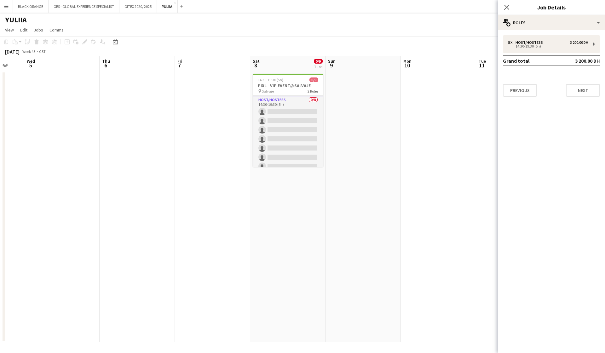
click at [350, 123] on app-date-cell at bounding box center [438, 206] width 75 height 271
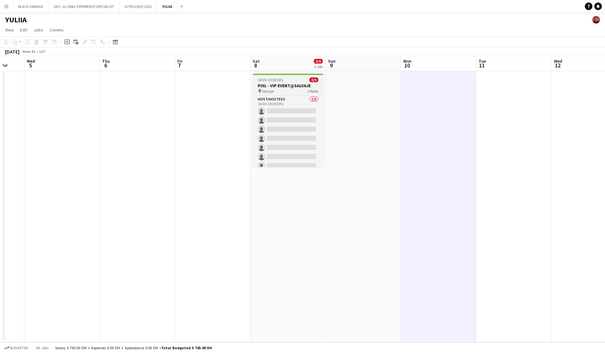
click at [277, 83] on h3 "PIXL - VIP EVENT@SALVAJE" at bounding box center [288, 86] width 71 height 6
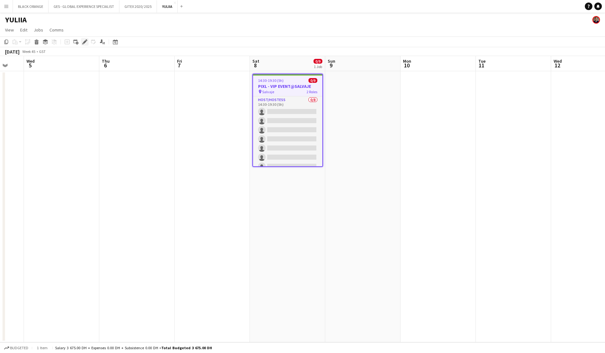
click at [84, 41] on icon "Edit" at bounding box center [84, 41] width 5 height 5
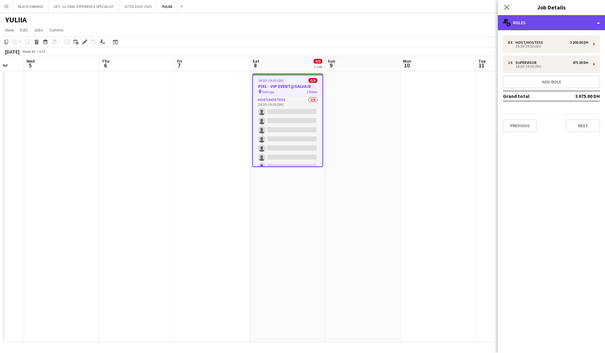
click at [350, 22] on div "multiple-users-add Roles" at bounding box center [551, 22] width 107 height 15
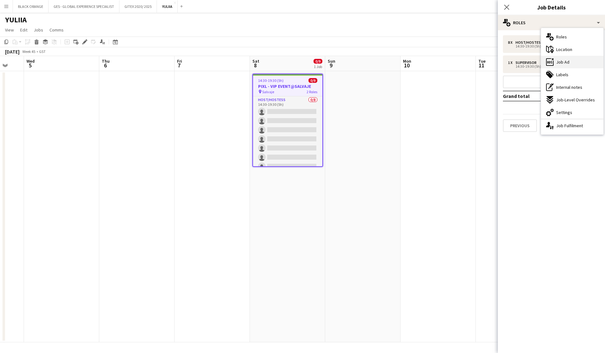
click at [350, 63] on span "Job Ad" at bounding box center [563, 62] width 13 height 6
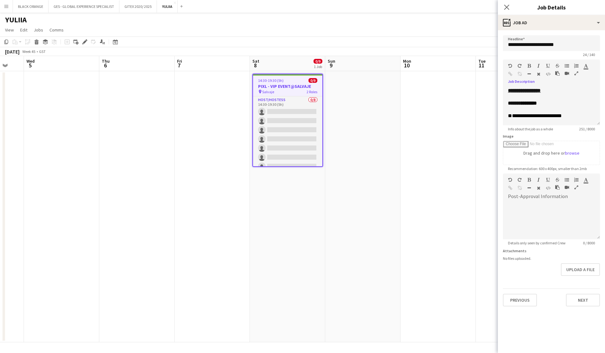
click at [350, 75] on icon "button" at bounding box center [577, 73] width 4 height 4
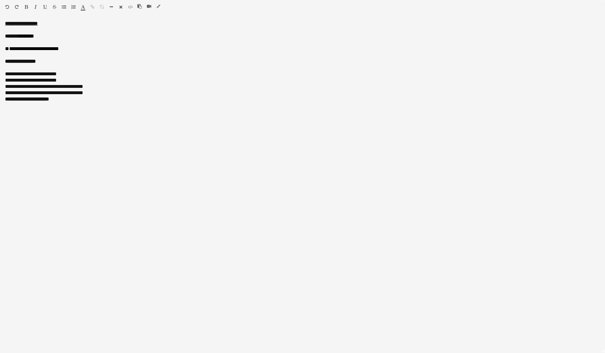
click at [159, 6] on icon "button" at bounding box center [159, 6] width 4 height 4
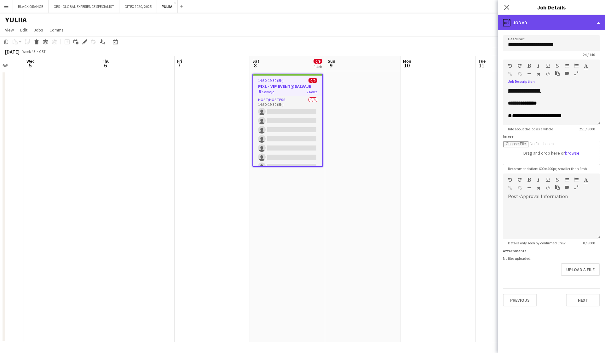
click at [350, 21] on div "ads-window Job Ad" at bounding box center [551, 22] width 107 height 15
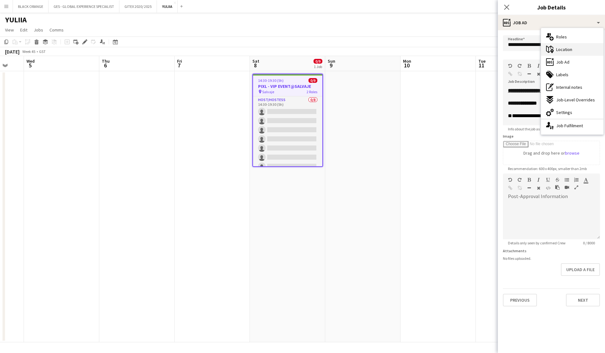
click at [350, 51] on span "Location" at bounding box center [565, 50] width 16 height 6
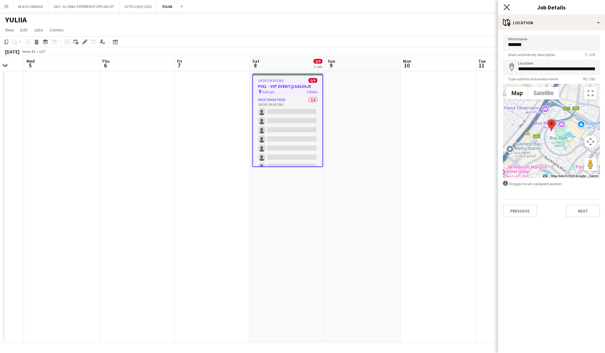
click at [350, 8] on icon at bounding box center [507, 7] width 6 height 6
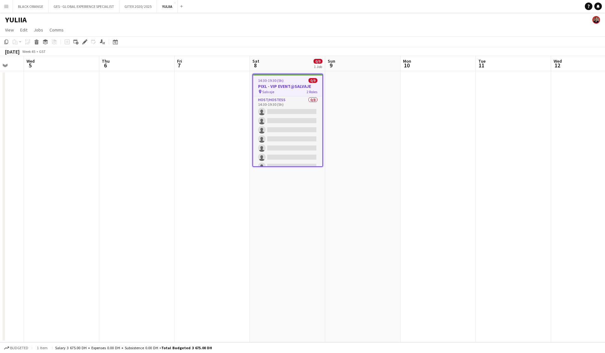
click at [350, 214] on app-date-cell at bounding box center [438, 206] width 75 height 271
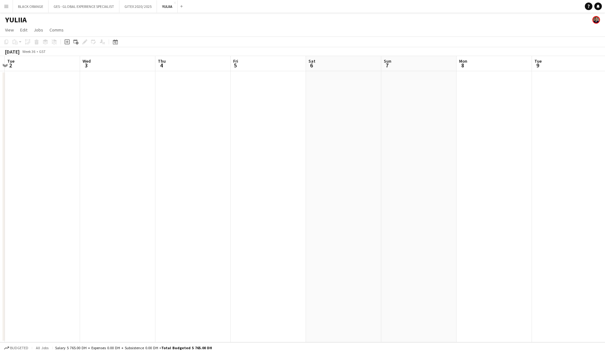
scroll to position [0, 146]
click at [174, 3] on button "YULIIA Close" at bounding box center [167, 6] width 21 height 12
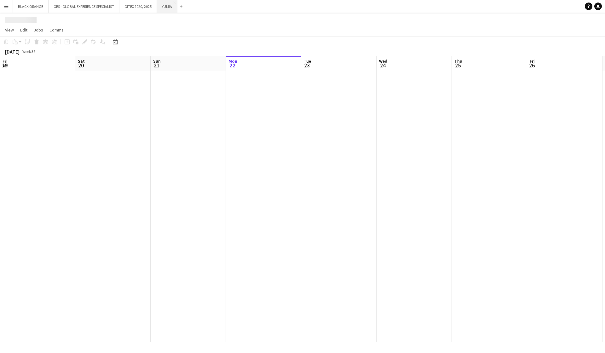
scroll to position [0, 151]
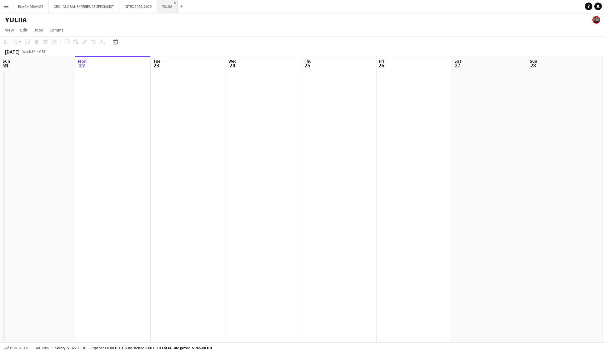
click at [176, 3] on app-icon "Close" at bounding box center [175, 3] width 3 height 3
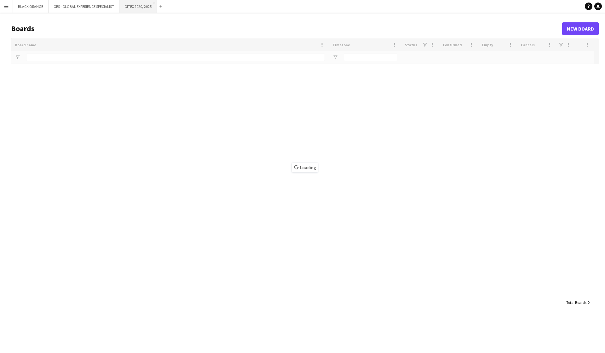
click at [135, 10] on button "GITEX 2020/ 2025 Close" at bounding box center [139, 6] width 38 height 12
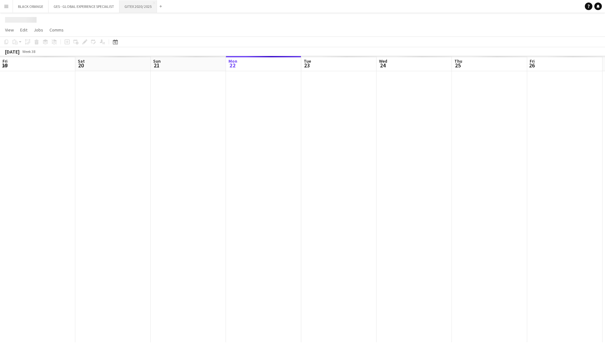
scroll to position [0, 151]
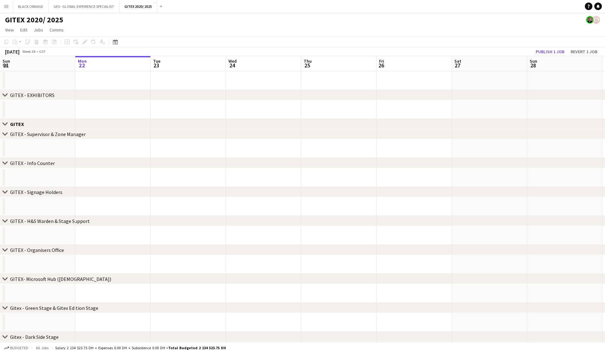
click at [8, 7] on app-icon "Menu" at bounding box center [6, 6] width 5 height 5
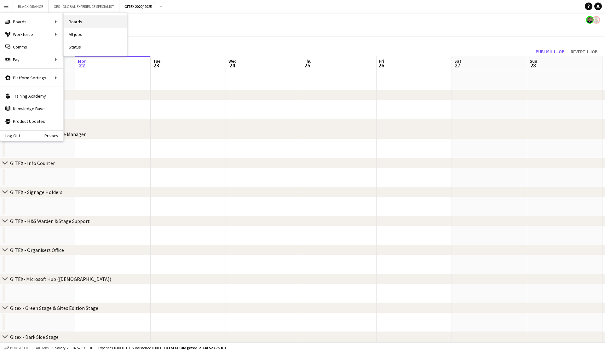
click at [75, 22] on link "Boards" at bounding box center [95, 21] width 63 height 13
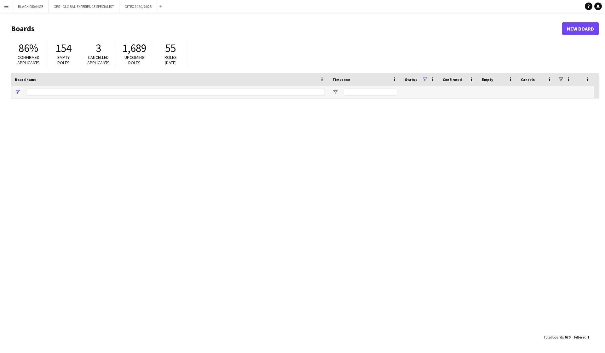
type input "****"
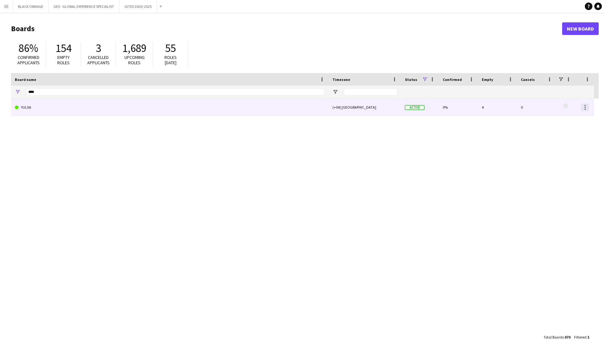
click at [350, 108] on div at bounding box center [586, 108] width 8 height 8
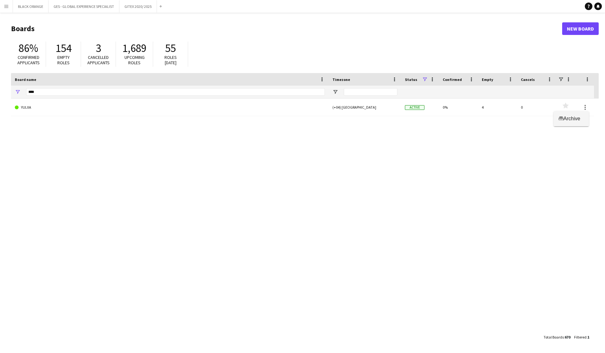
click at [350, 120] on span "Archive" at bounding box center [572, 118] width 17 height 5
click at [336, 91] on span "Open Filter Menu" at bounding box center [336, 92] width 6 height 6
click at [350, 138] on div at bounding box center [305, 215] width 588 height 233
click at [350, 78] on span at bounding box center [425, 80] width 6 height 6
click at [285, 124] on div "YULIIA (+04) Dubai Archived 0% 4 0 Favourites" at bounding box center [305, 215] width 588 height 233
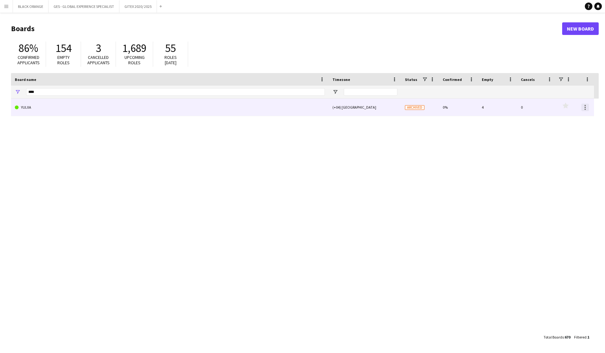
click at [350, 107] on div at bounding box center [585, 107] width 1 height 1
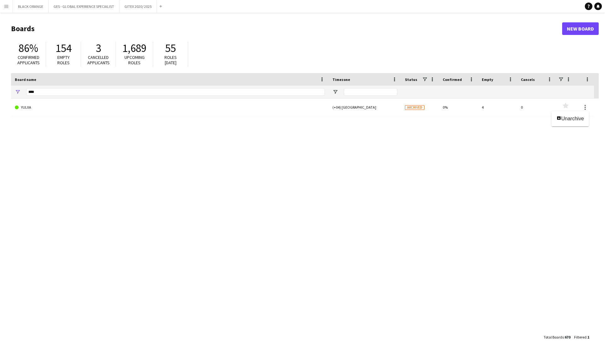
click at [350, 168] on div at bounding box center [302, 176] width 605 height 353
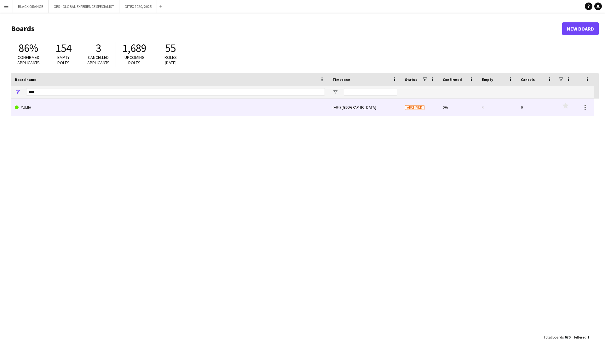
click at [147, 113] on link "YULIIA" at bounding box center [170, 108] width 310 height 18
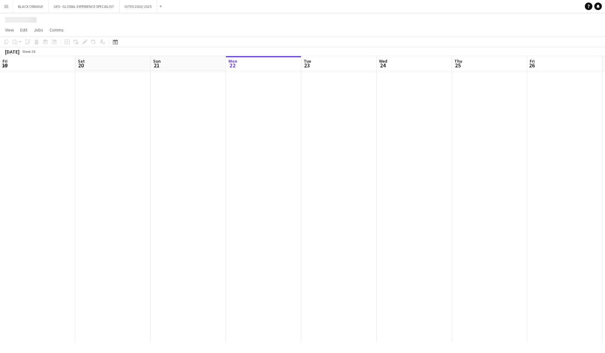
scroll to position [0, 151]
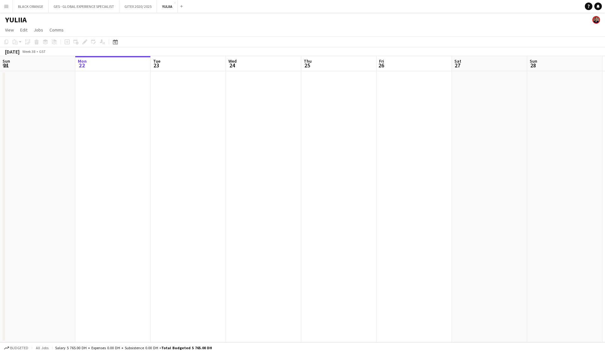
click at [16, 18] on h1 "YULIIA" at bounding box center [16, 19] width 22 height 9
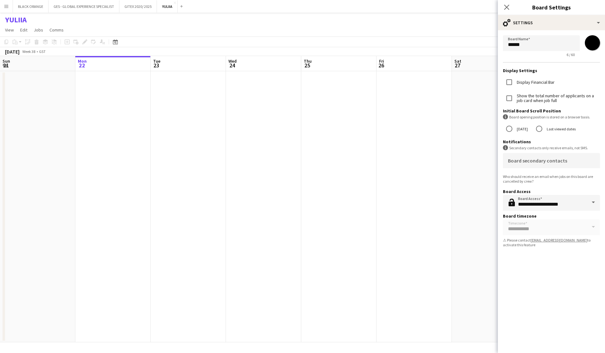
click at [7, 7] on app-icon "Menu" at bounding box center [6, 6] width 5 height 5
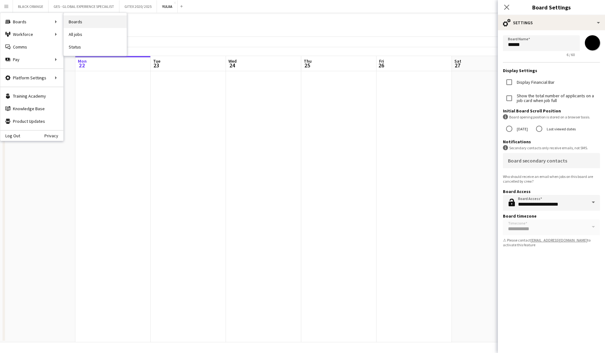
click at [73, 22] on link "Boards" at bounding box center [95, 21] width 63 height 13
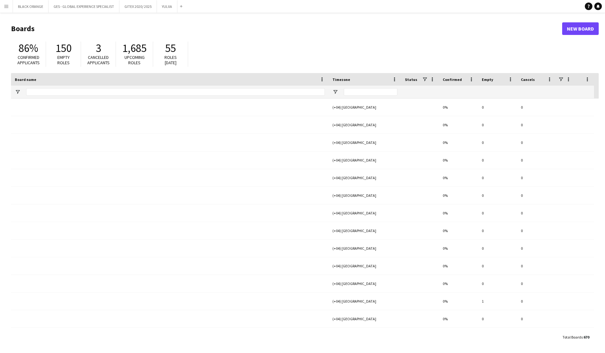
type input "****"
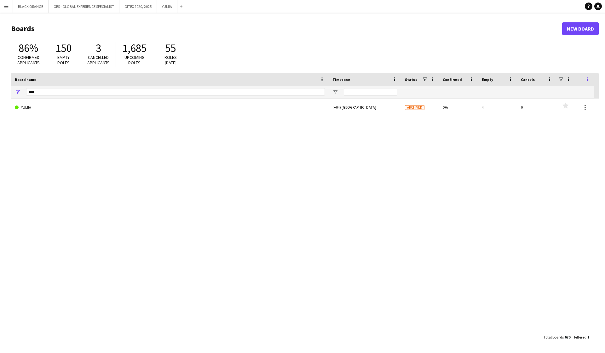
click at [350, 78] on span at bounding box center [588, 80] width 6 height 6
click at [350, 284] on div "YULIIA (+04) Dubai Archived 0% 4 0 Favourites" at bounding box center [305, 215] width 588 height 233
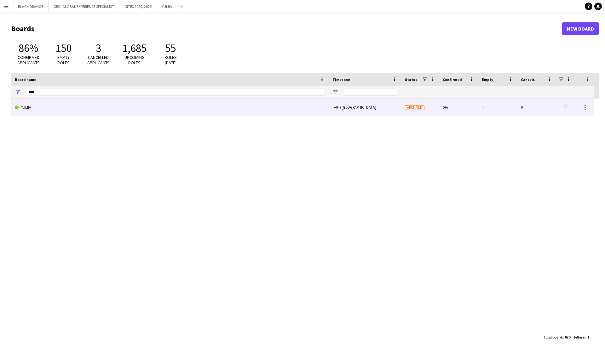
click at [350, 106] on span "Archived" at bounding box center [415, 107] width 20 height 5
click at [350, 109] on div at bounding box center [585, 109] width 1 height 1
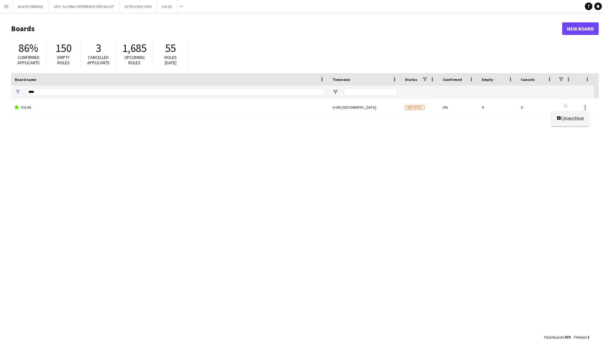
click at [350, 120] on span "Unarchive" at bounding box center [573, 118] width 23 height 5
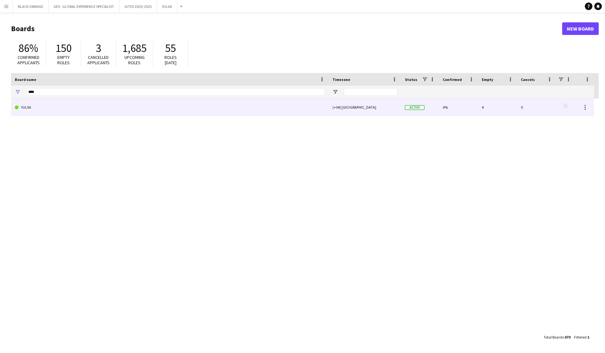
click at [27, 107] on link "YULIIA" at bounding box center [170, 108] width 310 height 18
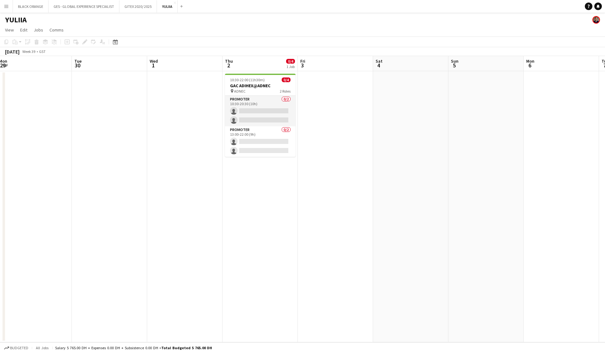
scroll to position [0, 305]
click at [265, 89] on div "pin ADNEC 2 Roles" at bounding box center [260, 91] width 71 height 5
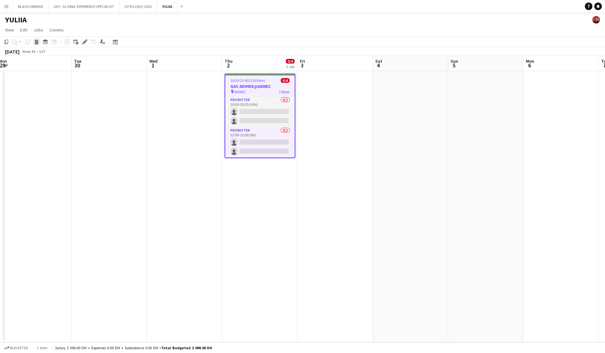
click at [35, 44] on icon "Delete" at bounding box center [36, 41] width 5 height 5
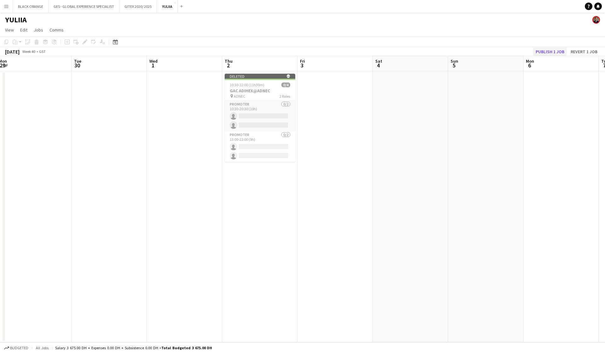
click at [350, 50] on button "Publish 1 job" at bounding box center [551, 52] width 34 height 8
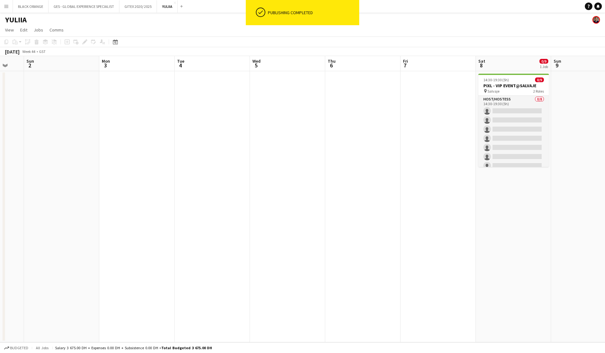
scroll to position [0, 243]
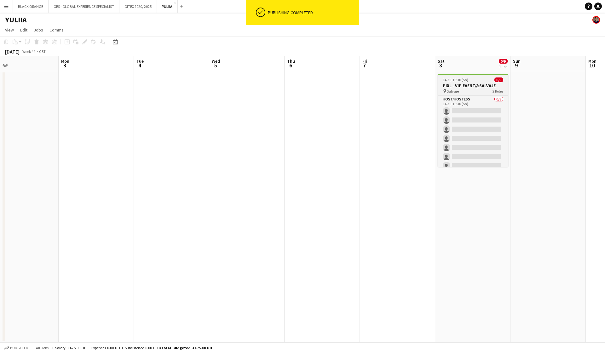
click at [350, 85] on h3 "PIXL - VIP EVENT@SALVAJE" at bounding box center [473, 86] width 71 height 6
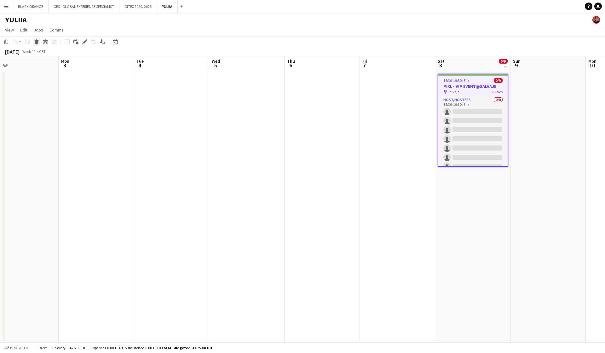
click at [37, 43] on icon "Delete" at bounding box center [36, 41] width 5 height 5
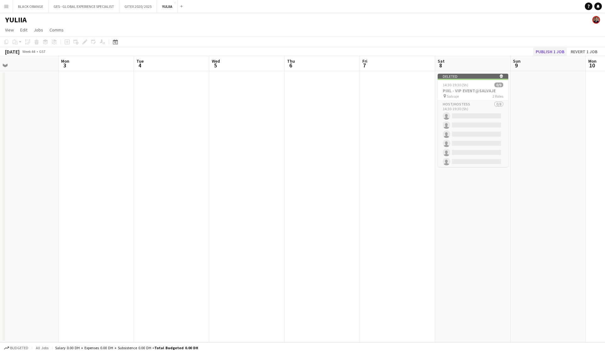
click at [350, 49] on button "Publish 1 job" at bounding box center [551, 52] width 34 height 8
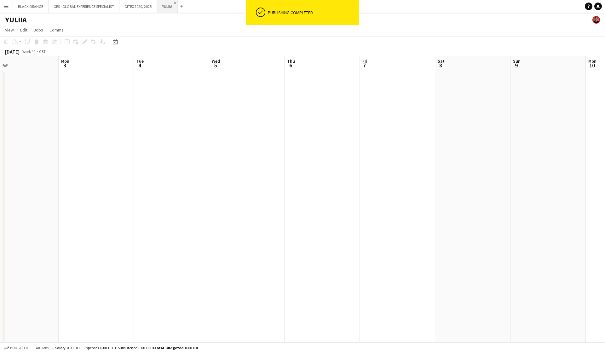
click at [175, 3] on app-icon "Close" at bounding box center [175, 3] width 3 height 3
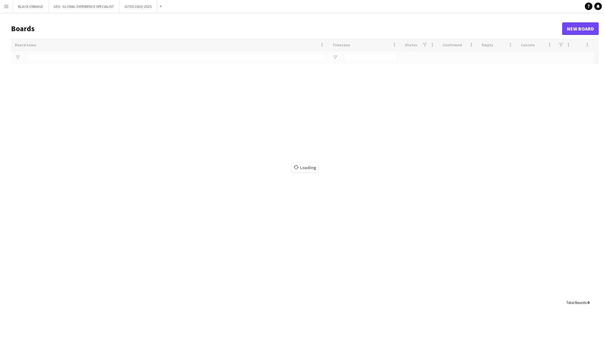
click at [3, 6] on button "Menu" at bounding box center [6, 6] width 13 height 13
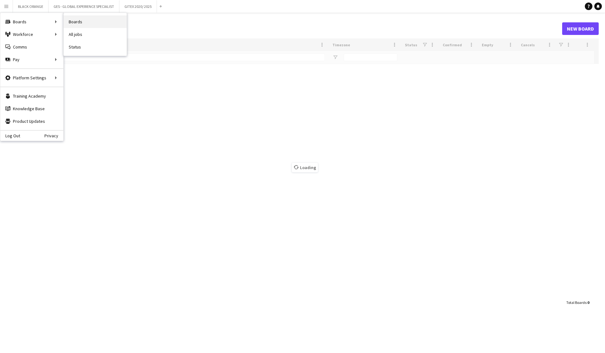
click at [83, 21] on link "Boards" at bounding box center [95, 21] width 63 height 13
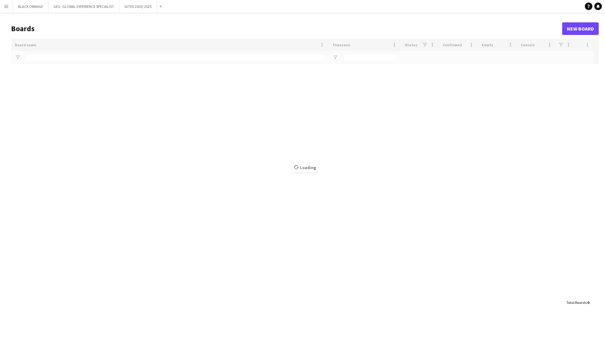
type input "****"
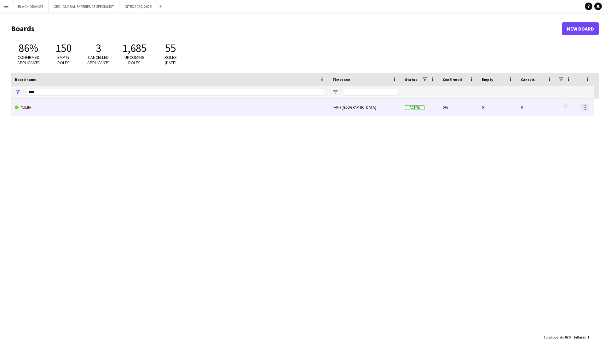
click at [350, 111] on div at bounding box center [586, 108] width 8 height 8
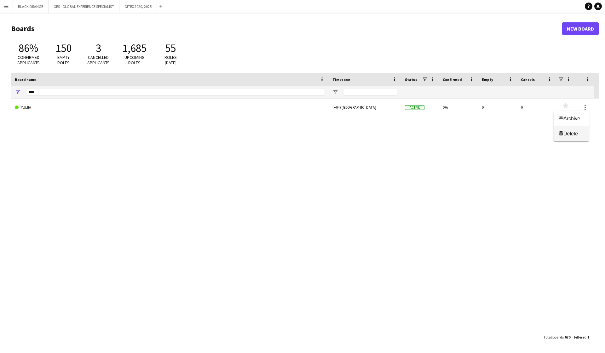
click at [350, 137] on button "Delete Delete" at bounding box center [571, 133] width 35 height 15
click at [45, 95] on input "****" at bounding box center [175, 92] width 299 height 8
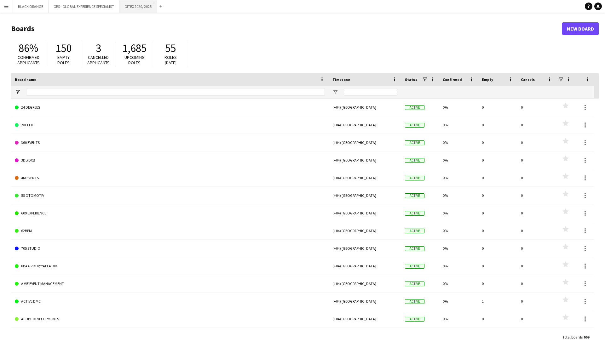
click at [149, 8] on button "GITEX 2020/ 2025 Close" at bounding box center [139, 6] width 38 height 12
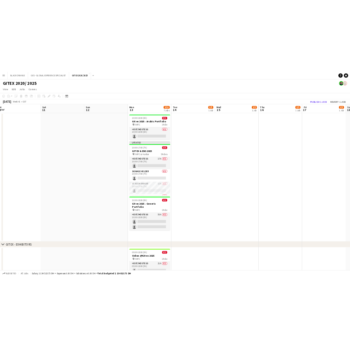
scroll to position [0, 270]
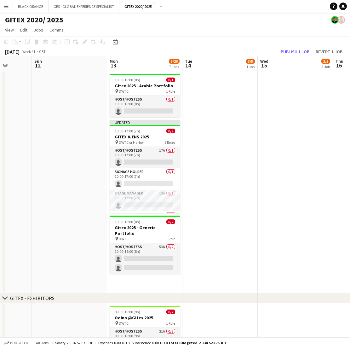
click at [6, 6] on app-icon "Menu" at bounding box center [6, 6] width 5 height 5
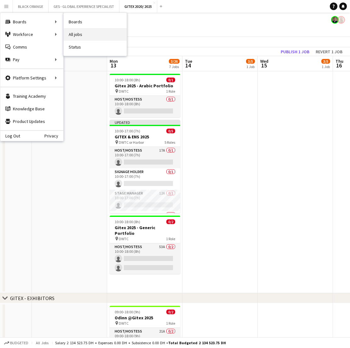
click at [79, 36] on link "All jobs" at bounding box center [95, 34] width 63 height 13
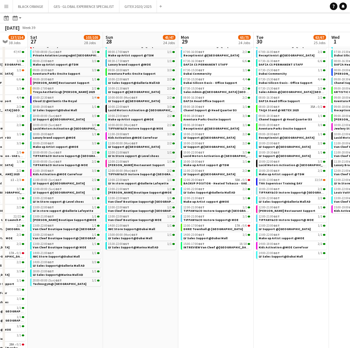
scroll to position [0, 200]
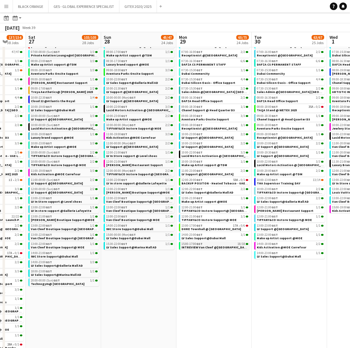
click at [209, 247] on span "INTREVIEW Van Cleef @Dubai Watch Week 2025" at bounding box center [228, 247] width 93 height 4
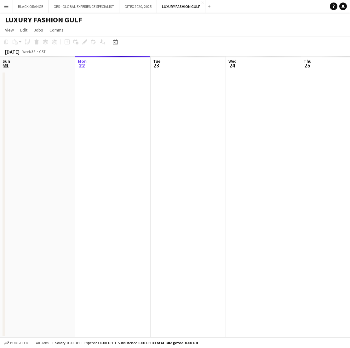
scroll to position [0, 217]
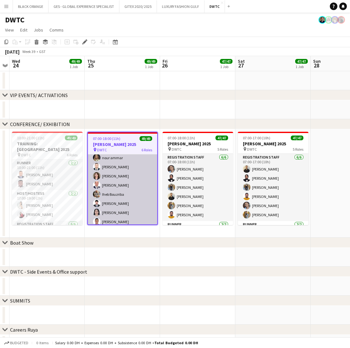
scroll to position [349, 0]
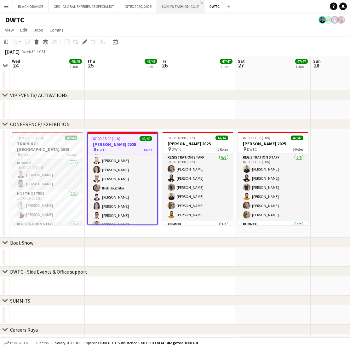
click at [201, 3] on app-icon "Close" at bounding box center [202, 3] width 3 height 3
click at [175, 3] on app-icon "Close" at bounding box center [174, 3] width 3 height 3
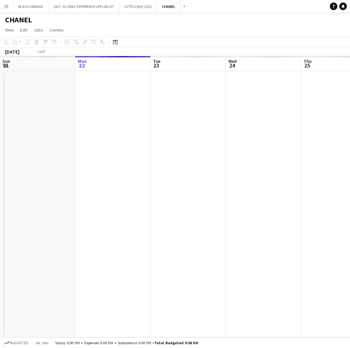
scroll to position [0, 217]
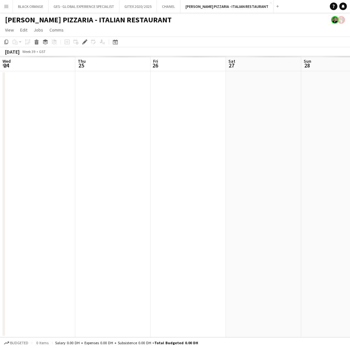
scroll to position [0, 217]
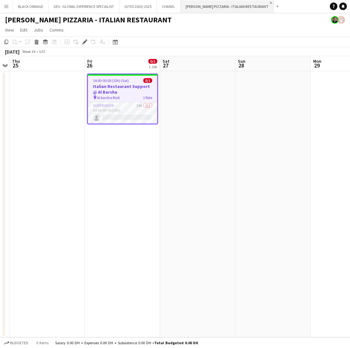
click at [270, 3] on app-icon "Close" at bounding box center [271, 3] width 3 height 3
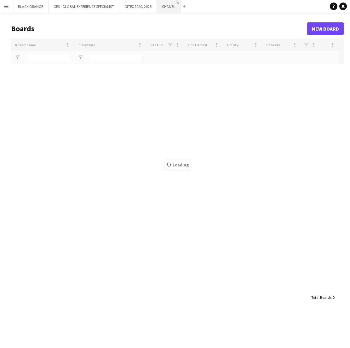
click at [177, 2] on app-icon "Close" at bounding box center [178, 3] width 3 height 3
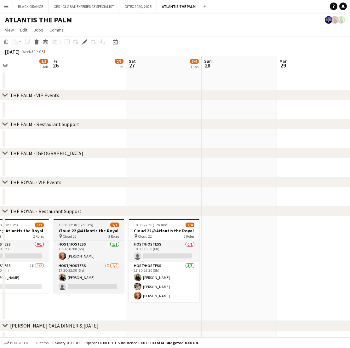
scroll to position [0, 251]
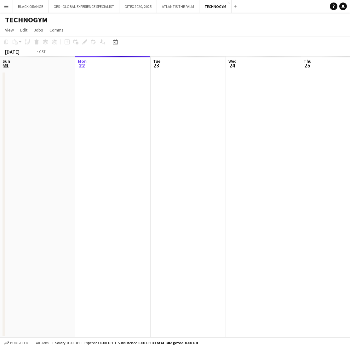
scroll to position [0, 217]
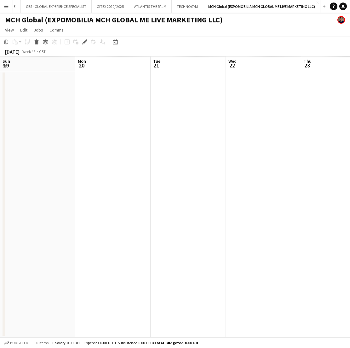
scroll to position [0, 217]
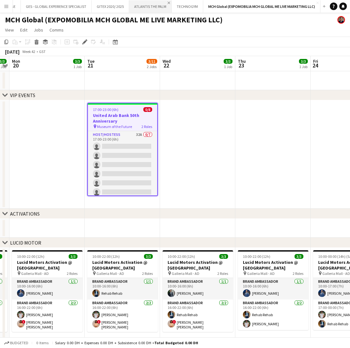
click at [168, 2] on app-icon "Close" at bounding box center [169, 3] width 3 height 3
click at [185, 3] on app-icon "Close" at bounding box center [185, 3] width 3 height 3
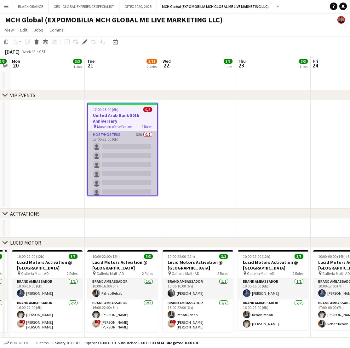
click at [125, 142] on app-card-role "Host/Hostess 32A 0/7 17:00-23:00 (6h) single-neutral-actions single-neutral-act…" at bounding box center [122, 169] width 69 height 76
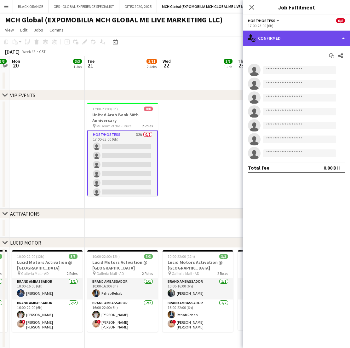
click at [315, 37] on div "single-neutral-actions-check-2 Confirmed" at bounding box center [296, 38] width 107 height 15
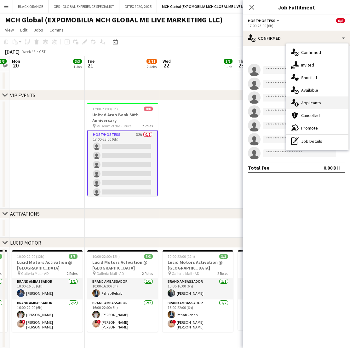
click at [312, 102] on span "Applicants" at bounding box center [311, 103] width 20 height 6
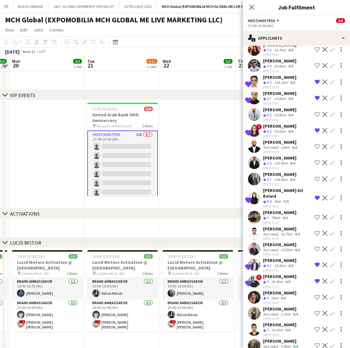
scroll to position [257, 0]
click at [252, 8] on icon "Close pop-in" at bounding box center [252, 7] width 6 height 6
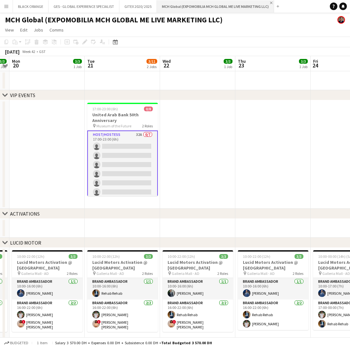
click at [271, 3] on app-icon "Close" at bounding box center [271, 3] width 3 height 3
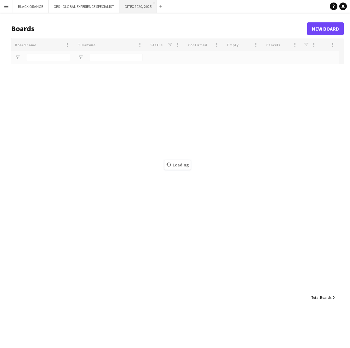
click at [131, 9] on button "GITEX 2020/ 2025 Close" at bounding box center [139, 6] width 38 height 12
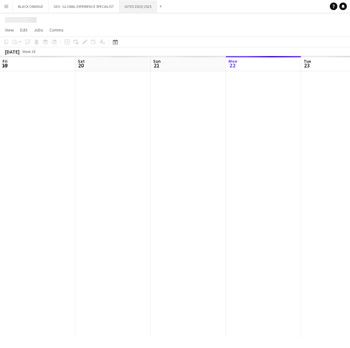
scroll to position [0, 151]
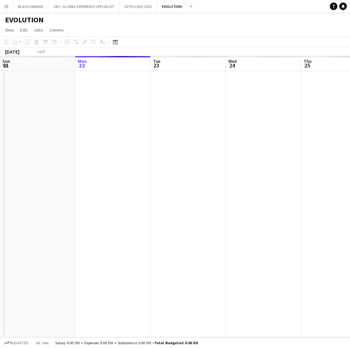
scroll to position [0, 217]
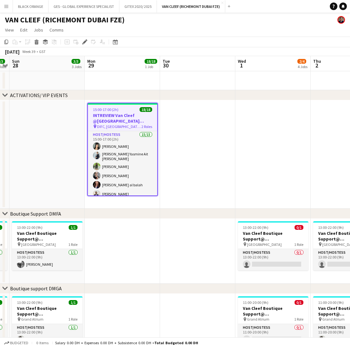
click at [205, 43] on app-toolbar "Copy Paste Paste Command V Paste with crew Command Shift V Paste linked Job [GE…" at bounding box center [175, 42] width 350 height 11
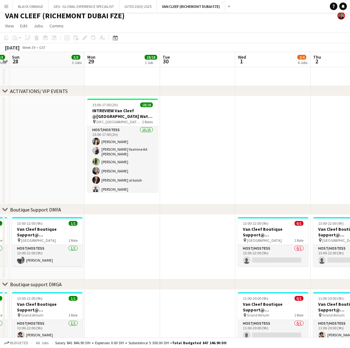
scroll to position [5, 0]
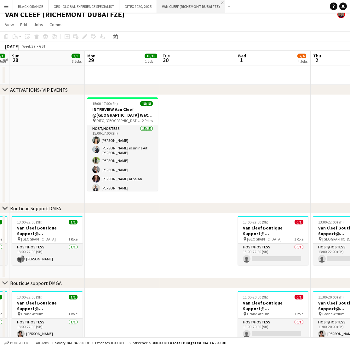
click at [223, 3] on app-icon "Close" at bounding box center [222, 3] width 3 height 3
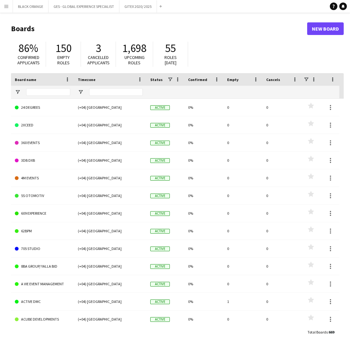
click at [4, 8] on app-icon "Menu" at bounding box center [6, 6] width 5 height 5
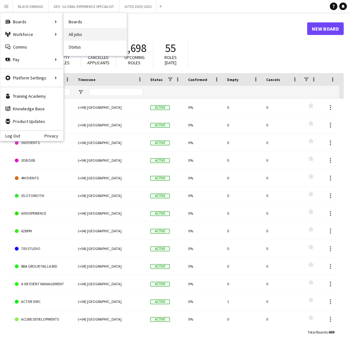
click at [80, 35] on link "All jobs" at bounding box center [95, 34] width 63 height 13
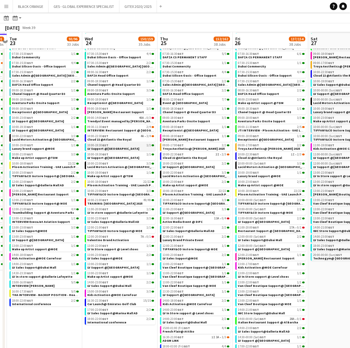
scroll to position [63, 0]
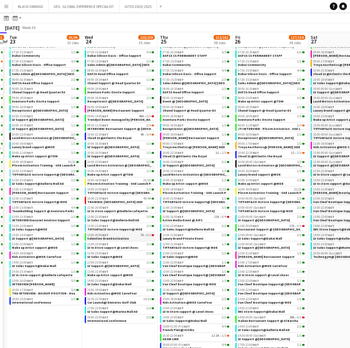
click at [124, 237] on span "Valentino Brand Activation" at bounding box center [108, 238] width 42 height 4
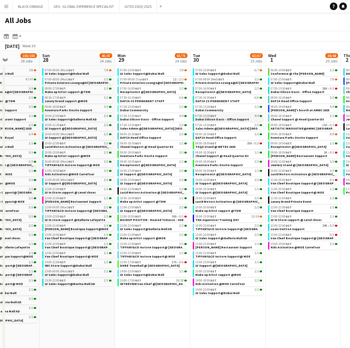
scroll to position [0, 265]
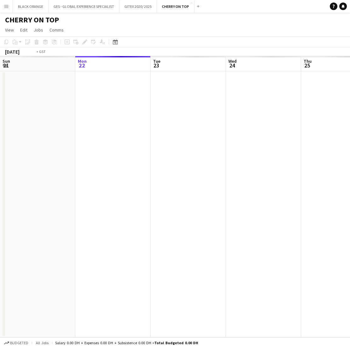
scroll to position [0, 217]
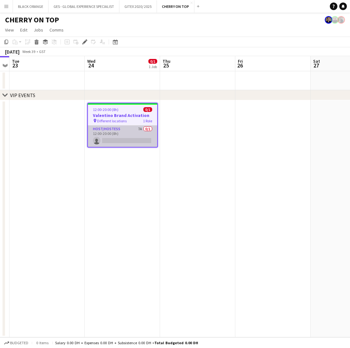
click at [142, 132] on app-card-role "Host/Hostess 7A 0/1 12:00-20:00 (8h) single-neutral-actions" at bounding box center [122, 135] width 69 height 21
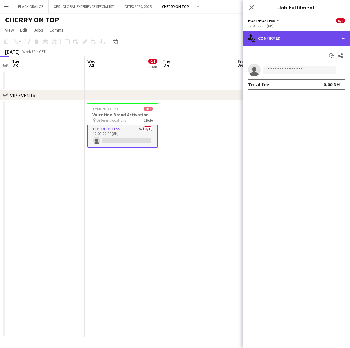
click at [306, 38] on div "single-neutral-actions-check-2 Confirmed" at bounding box center [296, 38] width 107 height 15
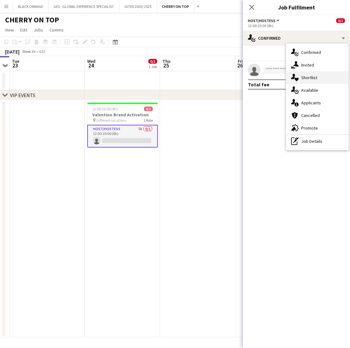
click at [307, 78] on span "Shortlist" at bounding box center [309, 78] width 16 height 6
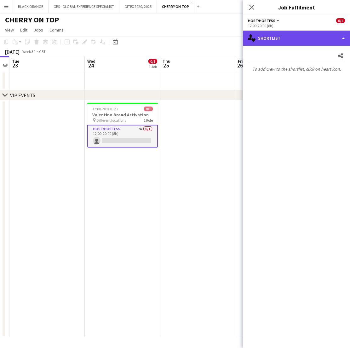
click at [293, 42] on div "single-neutral-actions-heart Shortlist" at bounding box center [296, 38] width 107 height 15
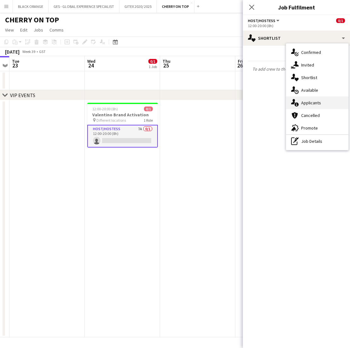
click at [310, 102] on span "Applicants" at bounding box center [311, 103] width 20 height 6
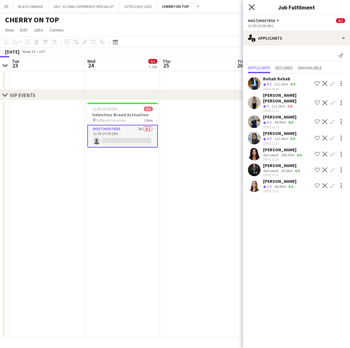
click at [252, 9] on icon "Close pop-in" at bounding box center [252, 7] width 6 height 6
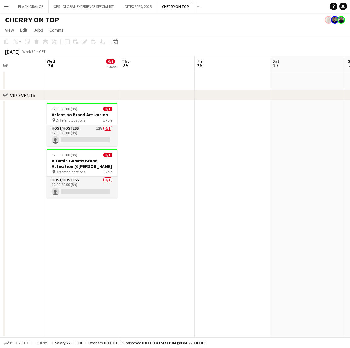
scroll to position [0, 258]
click at [190, 3] on app-icon "Close" at bounding box center [191, 3] width 3 height 3
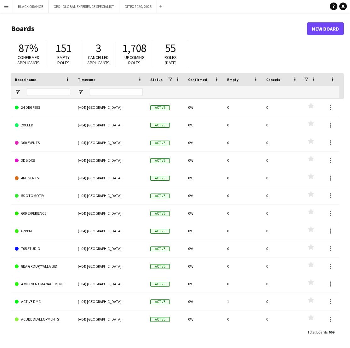
click at [7, 6] on app-icon "Menu" at bounding box center [6, 6] width 5 height 5
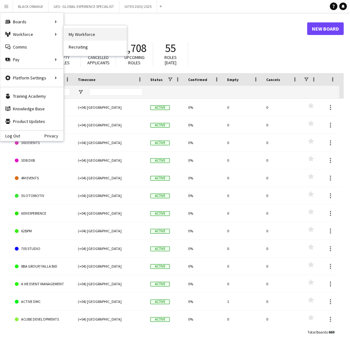
click at [80, 34] on link "My Workforce" at bounding box center [95, 34] width 63 height 13
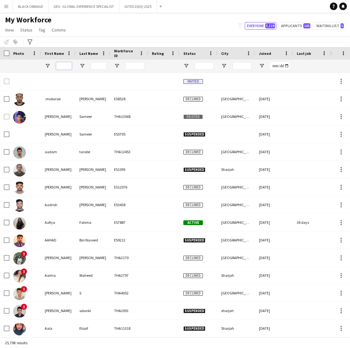
click at [61, 69] on input "First Name Filter Input" at bounding box center [64, 66] width 16 height 8
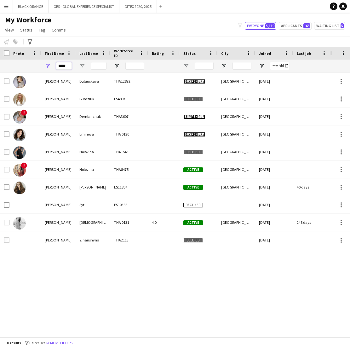
type input "*****"
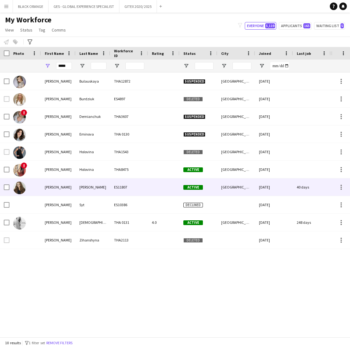
click at [92, 191] on div "[PERSON_NAME]" at bounding box center [93, 186] width 35 height 17
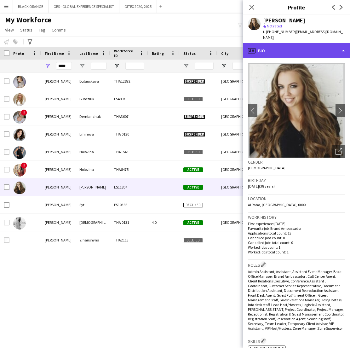
click at [272, 43] on div "profile Bio" at bounding box center [296, 50] width 107 height 15
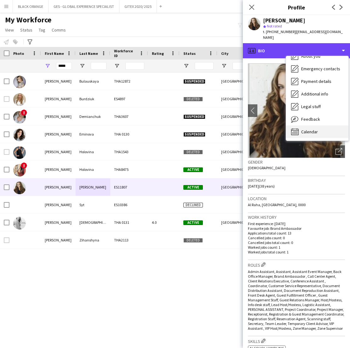
scroll to position [34, 0]
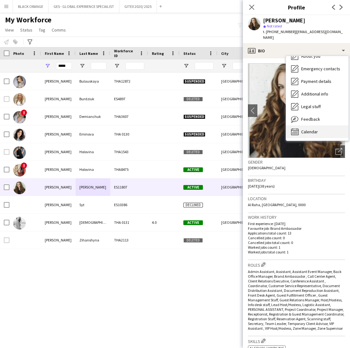
click at [307, 129] on span "Calendar" at bounding box center [309, 132] width 17 height 6
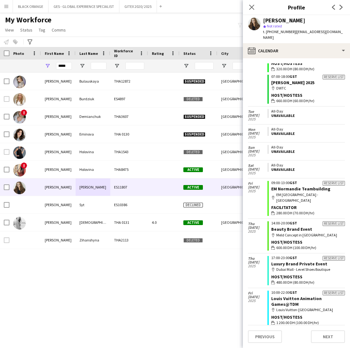
scroll to position [534, 0]
click at [251, 4] on icon "Close pop-in" at bounding box center [252, 7] width 6 height 6
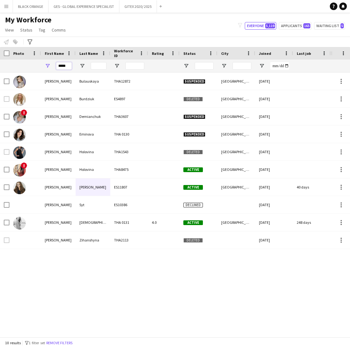
click at [66, 65] on input "*****" at bounding box center [64, 66] width 16 height 8
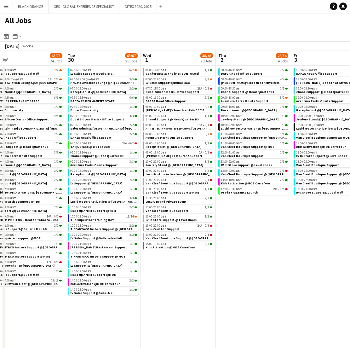
scroll to position [0, 160]
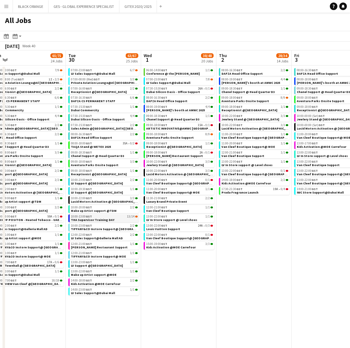
click at [107, 219] on span "THA Supervisor Training DAY" at bounding box center [93, 220] width 44 height 4
click at [188, 73] on span "Conference @ the [PERSON_NAME]" at bounding box center [173, 74] width 54 height 4
click at [271, 274] on app-date-cell "08:00-16:30 GST 2/2 DAFZA Head Office Support 08:00-19:00 GST 4/4 Galderma's bo…" at bounding box center [254, 242] width 75 height 353
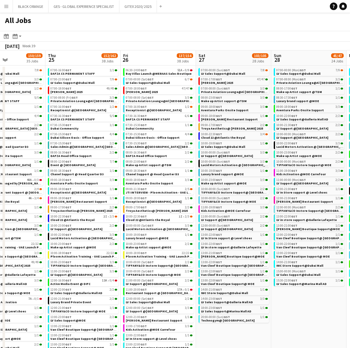
scroll to position [0, 0]
click at [137, 7] on button "GITEX 2020/ 2025 Close" at bounding box center [139, 6] width 38 height 12
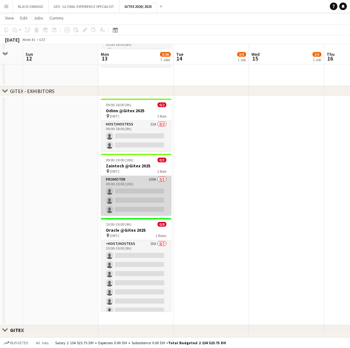
scroll to position [212, 0]
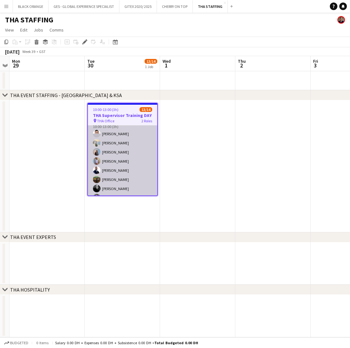
scroll to position [36, 0]
click at [131, 144] on app-card-role "Supervisor [DATE] 10:00-13:00 (3h) [PERSON_NAME] [PERSON_NAME] Burdiuk [PERSON_…" at bounding box center [122, 181] width 69 height 122
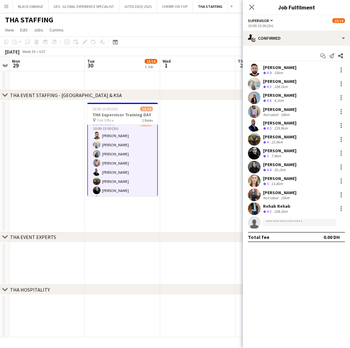
click at [279, 66] on div "[PERSON_NAME]" at bounding box center [279, 68] width 33 height 6
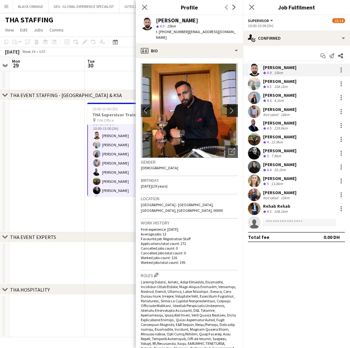
click at [233, 111] on app-icon "chevron-right" at bounding box center [234, 110] width 10 height 7
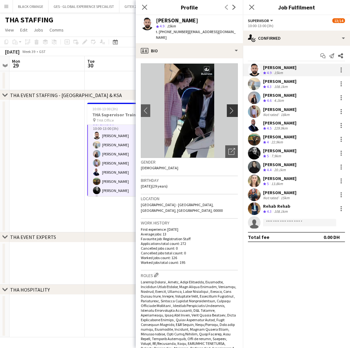
click at [232, 110] on app-icon "chevron-right" at bounding box center [234, 110] width 10 height 7
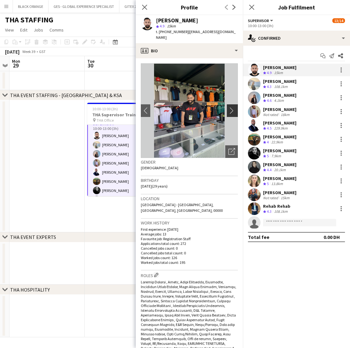
click at [232, 110] on app-icon "chevron-right" at bounding box center [234, 110] width 10 height 7
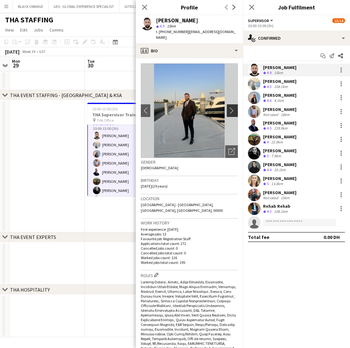
click at [232, 110] on app-icon "chevron-right" at bounding box center [234, 110] width 10 height 7
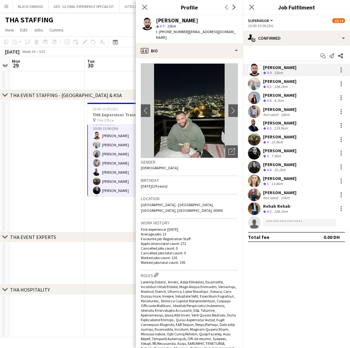
click at [277, 86] on div "108.1km" at bounding box center [281, 86] width 16 height 5
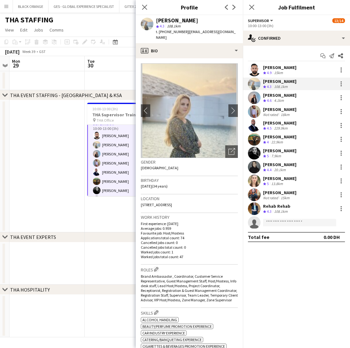
scroll to position [0, 0]
click at [230, 107] on app-icon "chevron-right" at bounding box center [234, 110] width 10 height 7
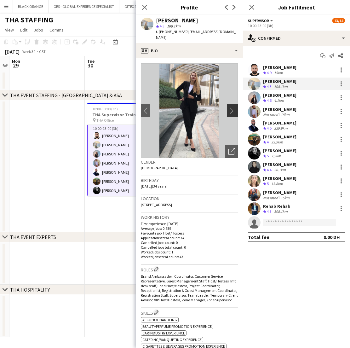
click at [232, 107] on app-icon "chevron-right" at bounding box center [234, 110] width 10 height 7
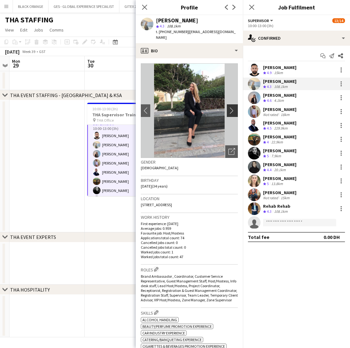
click at [231, 107] on app-icon "chevron-right" at bounding box center [234, 110] width 10 height 7
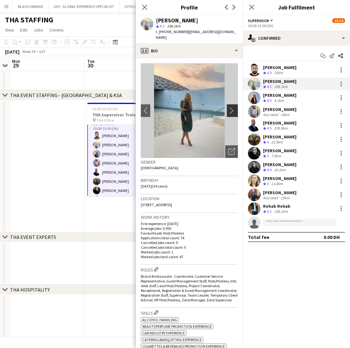
click at [231, 107] on app-icon "chevron-right" at bounding box center [234, 110] width 10 height 7
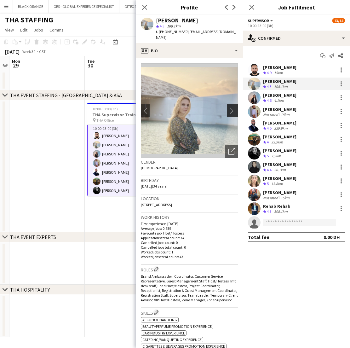
click at [231, 107] on app-icon "chevron-right" at bounding box center [234, 110] width 10 height 7
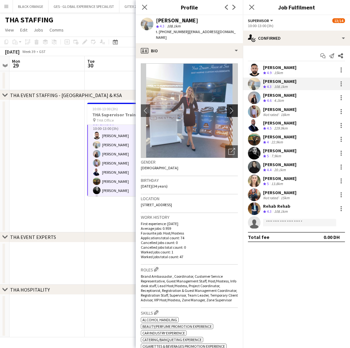
click at [231, 107] on app-icon "chevron-right" at bounding box center [234, 110] width 10 height 7
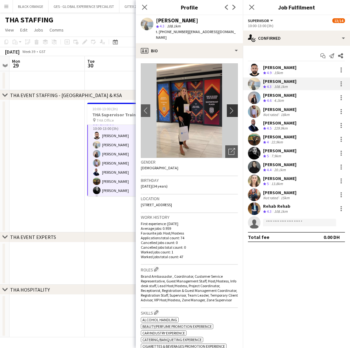
click at [231, 107] on app-icon "chevron-right" at bounding box center [234, 110] width 10 height 7
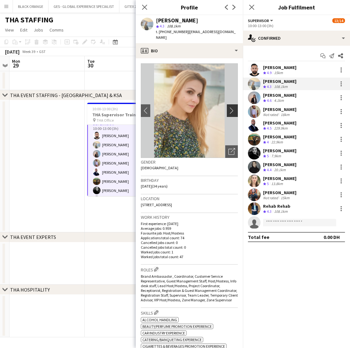
click at [231, 107] on app-icon "chevron-right" at bounding box center [234, 110] width 10 height 7
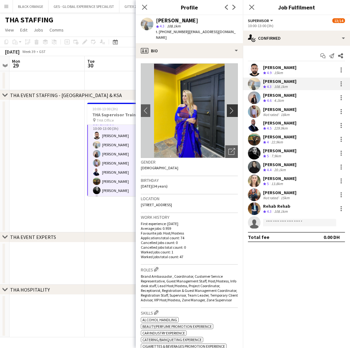
click at [230, 107] on app-icon "chevron-right" at bounding box center [234, 110] width 10 height 7
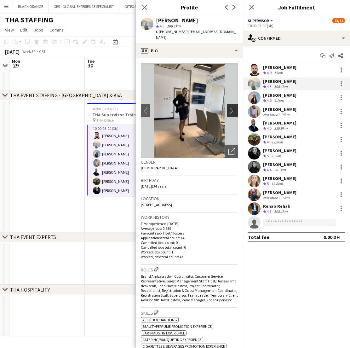
click at [230, 107] on app-icon "chevron-right" at bounding box center [234, 110] width 10 height 7
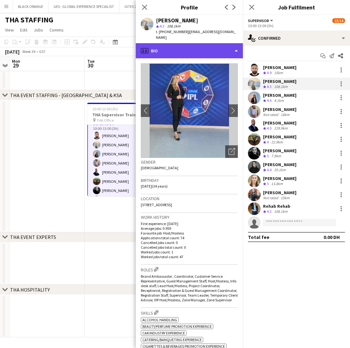
click at [223, 47] on div "profile Bio" at bounding box center [189, 50] width 107 height 15
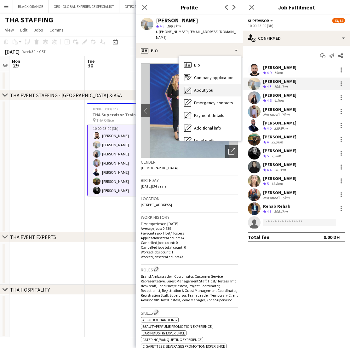
click at [208, 87] on span "About you" at bounding box center [203, 90] width 19 height 6
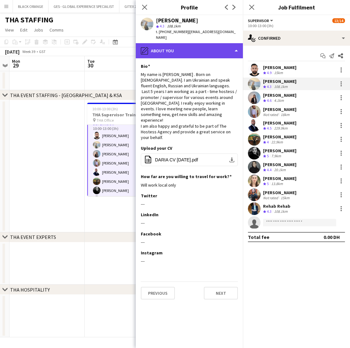
click at [216, 43] on div "pencil4 About you" at bounding box center [189, 50] width 107 height 15
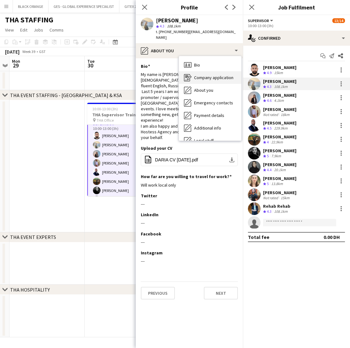
click at [211, 75] on span "Company application" at bounding box center [213, 78] width 39 height 6
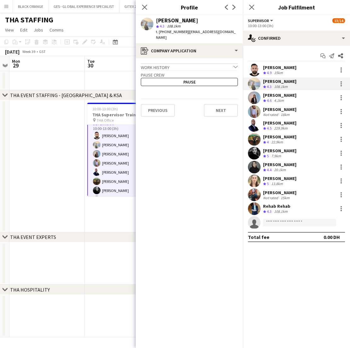
click at [224, 63] on div "Work history chevron-down" at bounding box center [189, 66] width 97 height 7
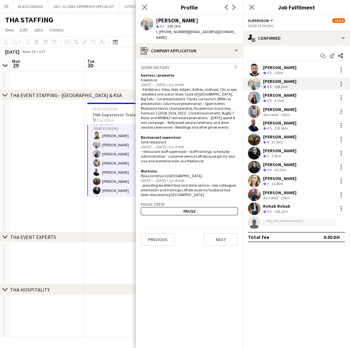
click at [285, 102] on div "4.1km" at bounding box center [279, 100] width 12 height 5
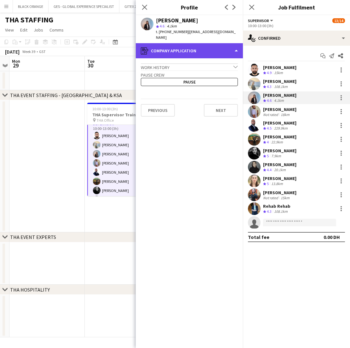
click at [233, 43] on div "register Company application" at bounding box center [189, 50] width 107 height 15
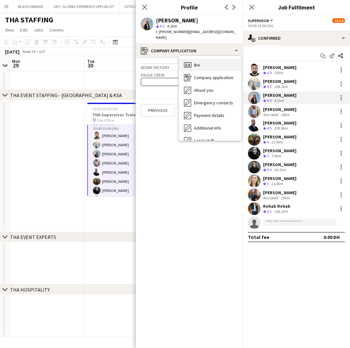
click at [196, 59] on div "Bio Bio" at bounding box center [210, 65] width 62 height 13
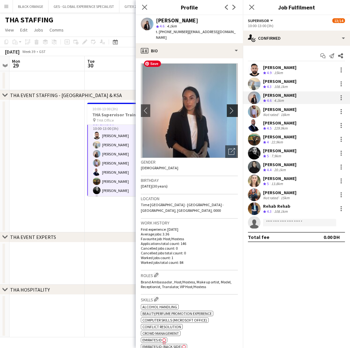
click at [233, 107] on app-icon "chevron-right" at bounding box center [234, 110] width 10 height 7
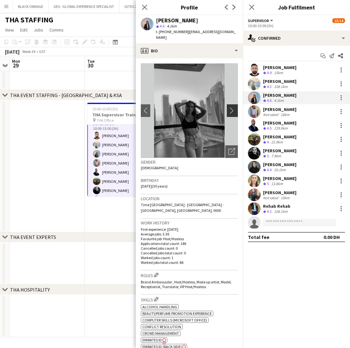
click at [231, 107] on app-icon "chevron-right" at bounding box center [234, 110] width 10 height 7
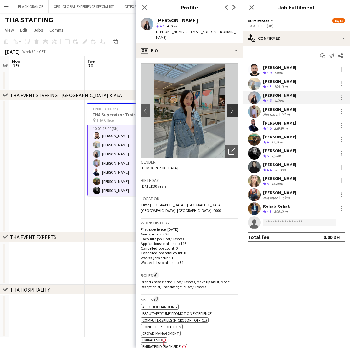
click at [231, 107] on app-icon "chevron-right" at bounding box center [234, 110] width 10 height 7
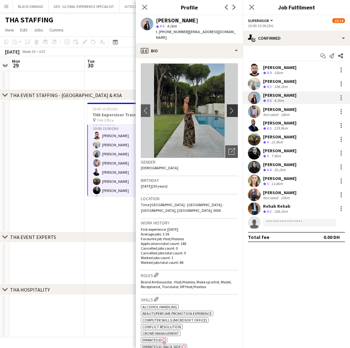
click at [231, 107] on app-icon "chevron-right" at bounding box center [234, 110] width 10 height 7
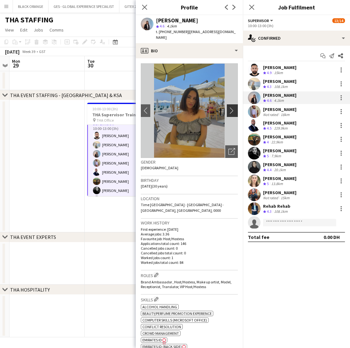
click at [231, 107] on app-icon "chevron-right" at bounding box center [234, 110] width 10 height 7
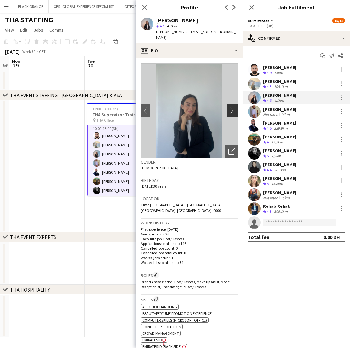
click at [231, 107] on app-icon "chevron-right" at bounding box center [234, 110] width 10 height 7
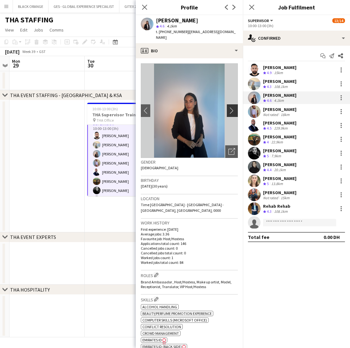
click at [231, 107] on app-icon "chevron-right" at bounding box center [234, 110] width 10 height 7
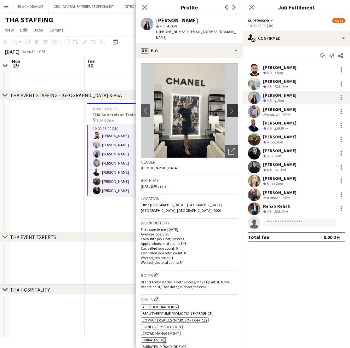
click at [231, 107] on app-icon "chevron-right" at bounding box center [234, 110] width 10 height 7
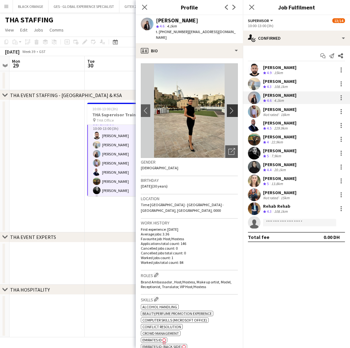
click at [231, 107] on app-icon "chevron-right" at bounding box center [234, 110] width 10 height 7
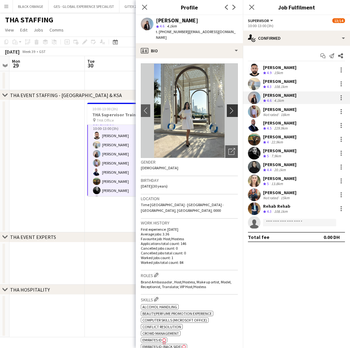
click at [231, 107] on app-icon "chevron-right" at bounding box center [234, 110] width 10 height 7
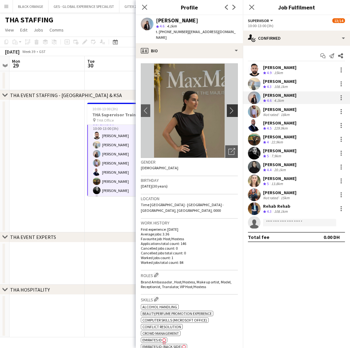
click at [231, 107] on app-icon "chevron-right" at bounding box center [234, 110] width 10 height 7
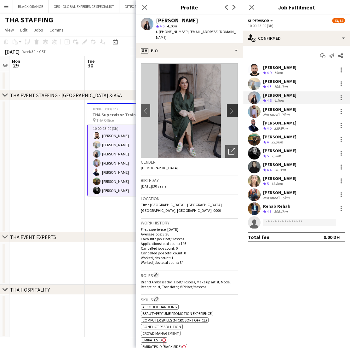
click at [231, 107] on app-icon "chevron-right" at bounding box center [234, 110] width 10 height 7
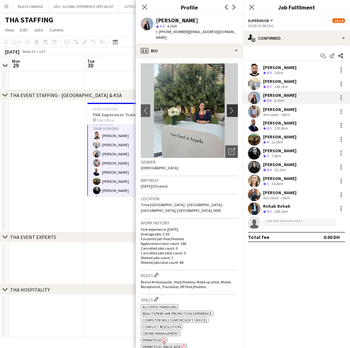
click at [231, 107] on app-icon "chevron-right" at bounding box center [234, 110] width 10 height 7
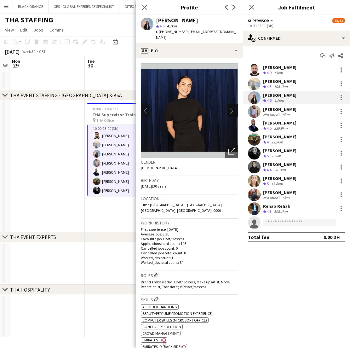
click at [231, 107] on app-icon "chevron-right" at bounding box center [234, 110] width 10 height 7
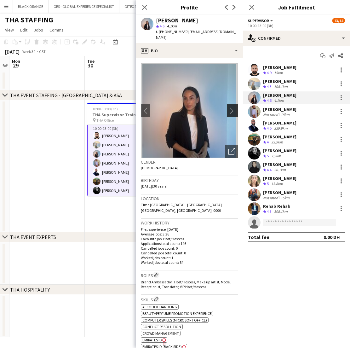
click at [231, 107] on app-icon "chevron-right" at bounding box center [234, 110] width 10 height 7
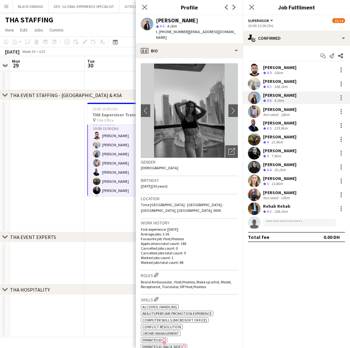
click at [275, 112] on div "Not rated" at bounding box center [271, 114] width 16 height 5
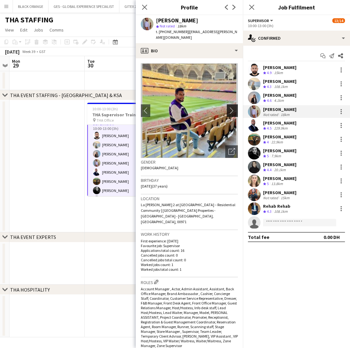
click at [232, 107] on app-icon "chevron-right" at bounding box center [234, 110] width 10 height 7
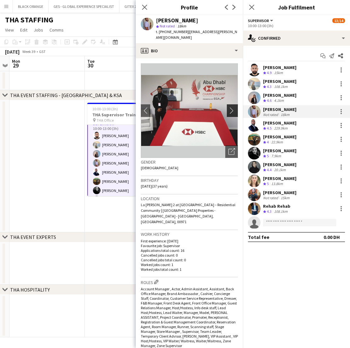
click at [232, 107] on app-icon "chevron-right" at bounding box center [234, 110] width 10 height 7
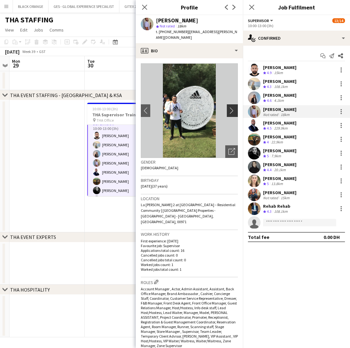
click at [232, 107] on app-icon "chevron-right" at bounding box center [234, 110] width 10 height 7
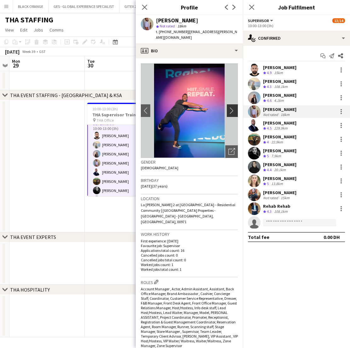
click at [232, 107] on app-icon "chevron-right" at bounding box center [234, 110] width 10 height 7
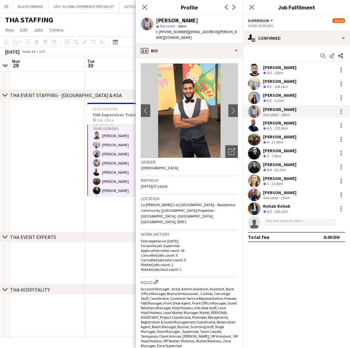
click at [271, 129] on span "4.5" at bounding box center [269, 128] width 5 height 5
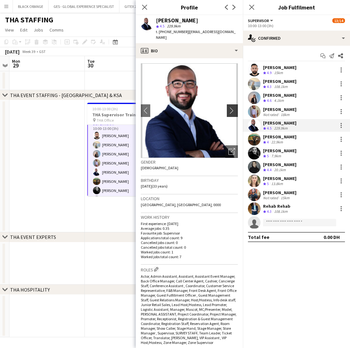
click at [234, 107] on app-icon "chevron-right" at bounding box center [234, 110] width 10 height 7
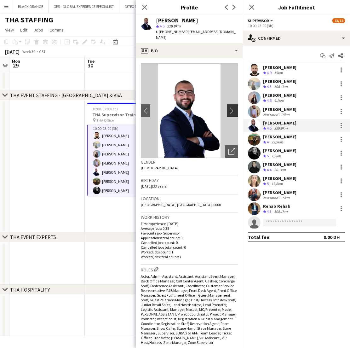
click at [231, 107] on app-icon "chevron-right" at bounding box center [234, 110] width 10 height 7
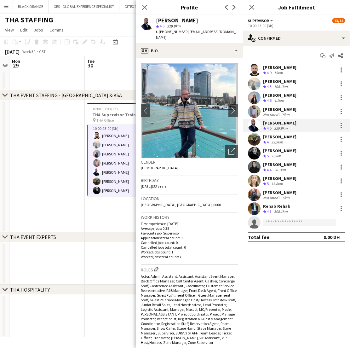
click at [275, 137] on div "Moemen Ahmed" at bounding box center [279, 137] width 33 height 6
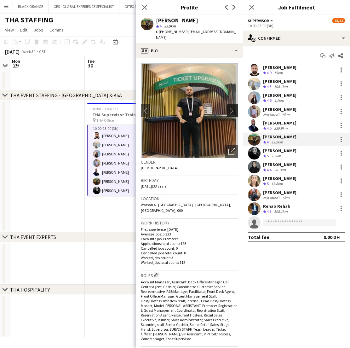
click at [232, 107] on app-icon "chevron-right" at bounding box center [234, 110] width 10 height 7
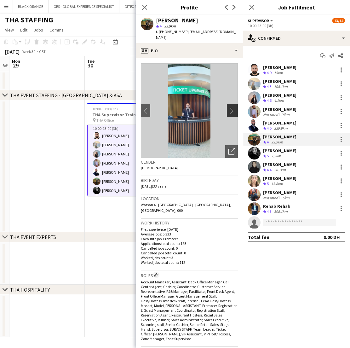
click at [232, 107] on app-icon "chevron-right" at bounding box center [234, 110] width 10 height 7
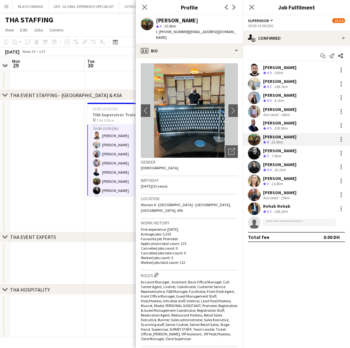
click at [277, 153] on div "Barbara Szep" at bounding box center [279, 151] width 33 height 6
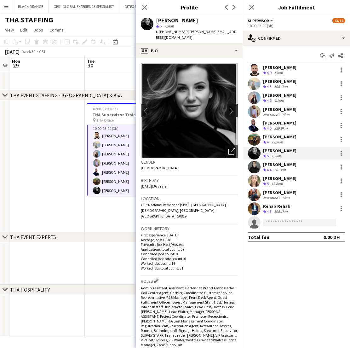
click at [231, 107] on app-icon "chevron-right" at bounding box center [234, 110] width 10 height 7
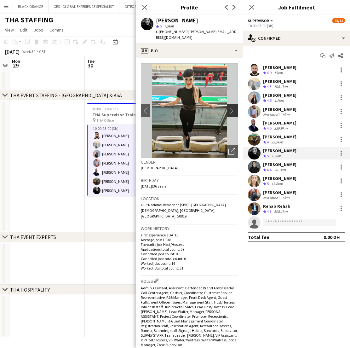
click at [231, 107] on app-icon "chevron-right" at bounding box center [234, 110] width 10 height 7
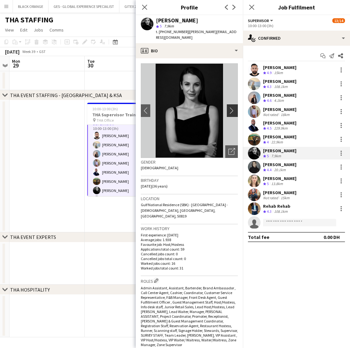
click at [231, 107] on app-icon "chevron-right" at bounding box center [234, 110] width 10 height 7
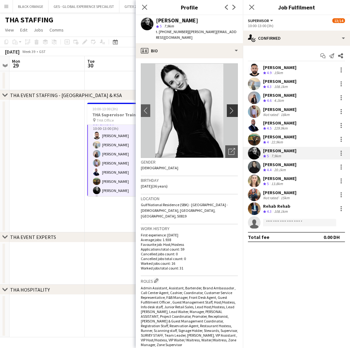
click at [231, 107] on app-icon "chevron-right" at bounding box center [234, 110] width 10 height 7
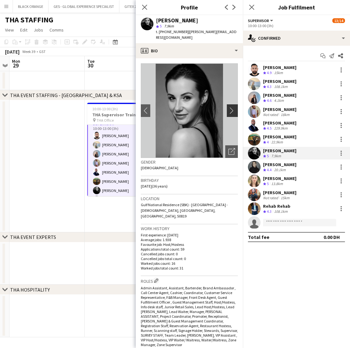
click at [231, 107] on app-icon "chevron-right" at bounding box center [234, 110] width 10 height 7
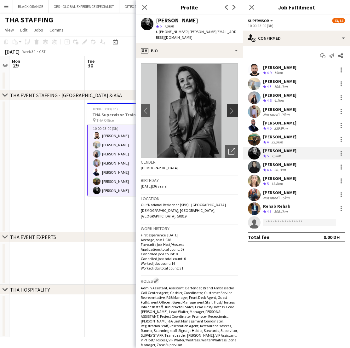
click at [231, 107] on app-icon "chevron-right" at bounding box center [234, 110] width 10 height 7
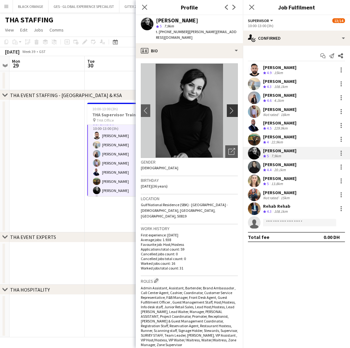
click at [231, 107] on app-icon "chevron-right" at bounding box center [234, 110] width 10 height 7
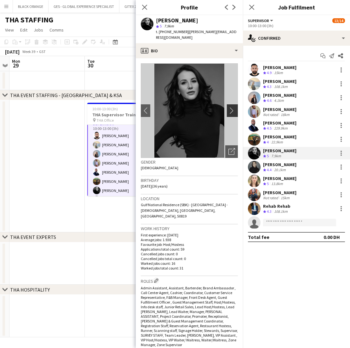
click at [232, 107] on app-icon "chevron-right" at bounding box center [234, 110] width 10 height 7
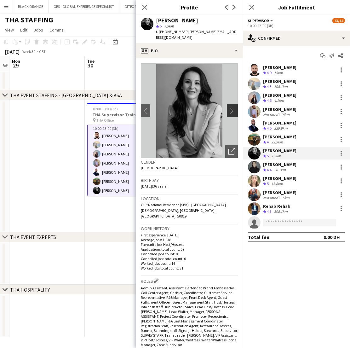
click at [232, 107] on app-icon "chevron-right" at bounding box center [234, 110] width 10 height 7
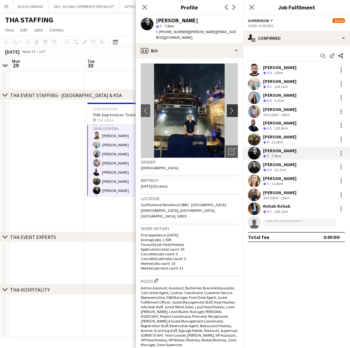
click at [232, 107] on app-icon "chevron-right" at bounding box center [234, 110] width 10 height 7
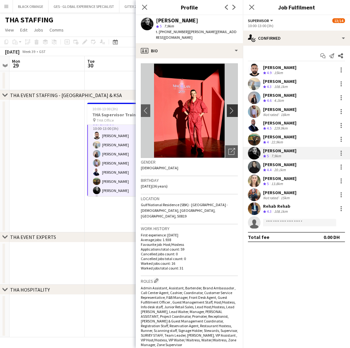
click at [232, 107] on app-icon "chevron-right" at bounding box center [234, 110] width 10 height 7
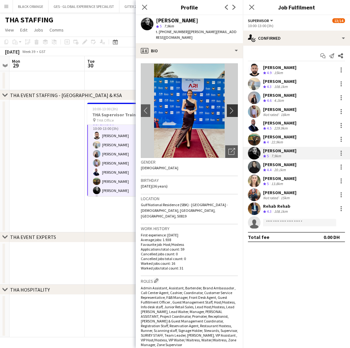
click at [232, 107] on app-icon "chevron-right" at bounding box center [234, 110] width 10 height 7
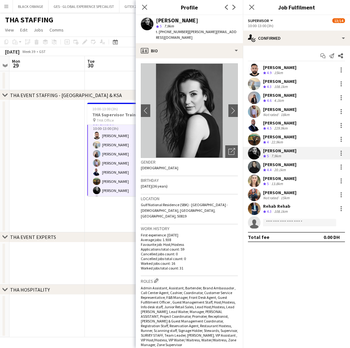
click at [271, 164] on div "Ghada Butros" at bounding box center [279, 165] width 33 height 6
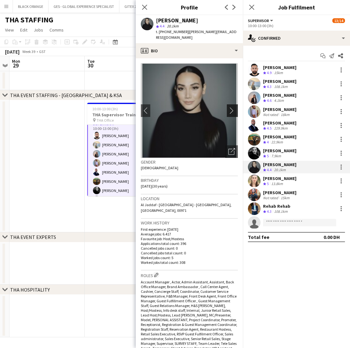
click at [231, 107] on app-icon "chevron-right" at bounding box center [234, 110] width 10 height 7
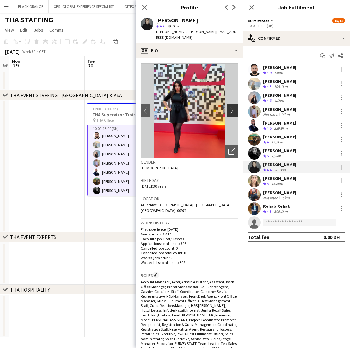
click at [230, 107] on app-icon "chevron-right" at bounding box center [234, 110] width 10 height 7
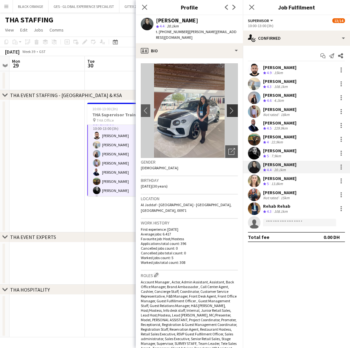
click at [231, 107] on app-icon "chevron-right" at bounding box center [234, 110] width 10 height 7
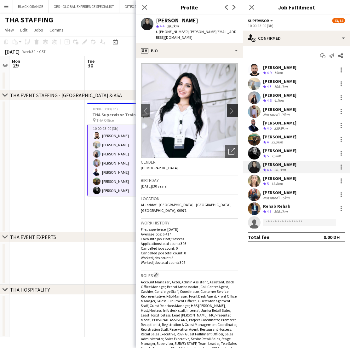
click at [231, 107] on app-icon "chevron-right" at bounding box center [234, 110] width 10 height 7
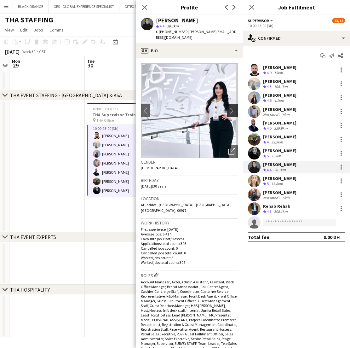
click at [232, 107] on app-icon "chevron-right" at bounding box center [234, 110] width 10 height 7
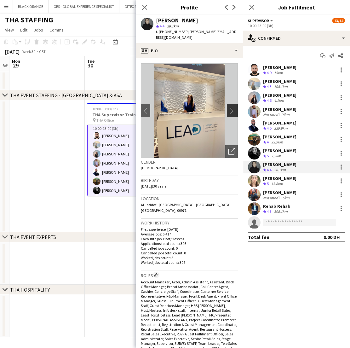
click at [232, 107] on app-icon "chevron-right" at bounding box center [234, 110] width 10 height 7
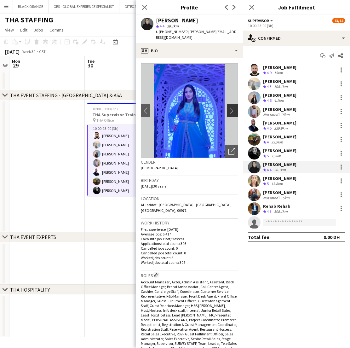
click at [232, 107] on app-icon "chevron-right" at bounding box center [234, 110] width 10 height 7
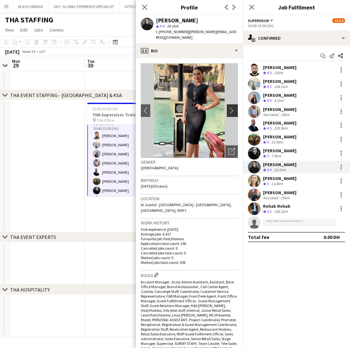
click at [232, 107] on app-icon "chevron-right" at bounding box center [234, 110] width 10 height 7
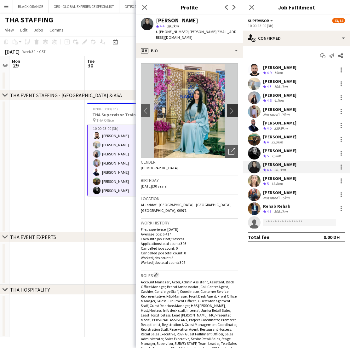
click at [232, 107] on app-icon "chevron-right" at bounding box center [234, 110] width 10 height 7
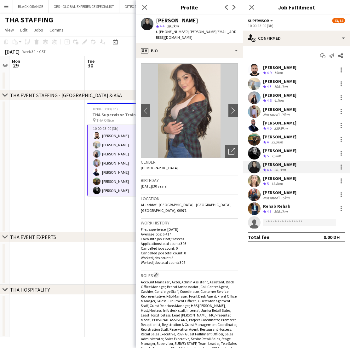
click at [279, 185] on div "13.8km" at bounding box center [277, 183] width 14 height 5
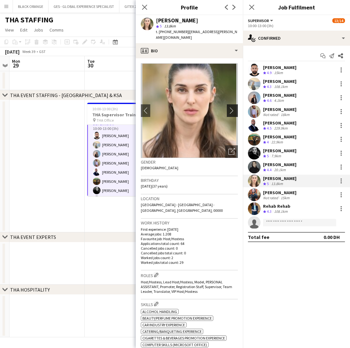
click at [231, 107] on app-icon "chevron-right" at bounding box center [234, 110] width 10 height 7
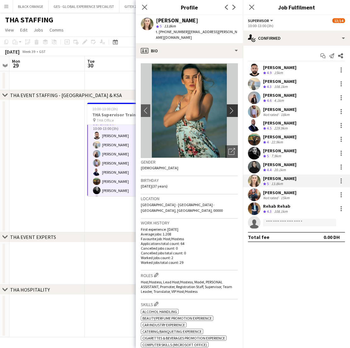
click at [231, 107] on app-icon "chevron-right" at bounding box center [234, 110] width 10 height 7
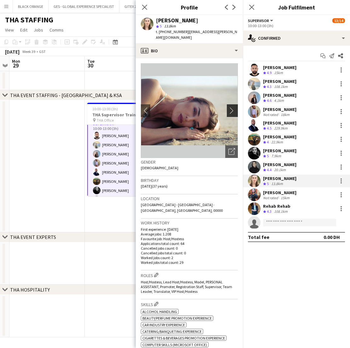
click at [232, 107] on app-icon "chevron-right" at bounding box center [234, 110] width 10 height 7
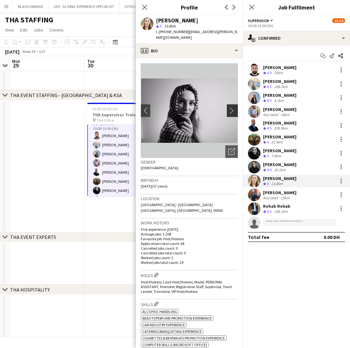
click at [232, 107] on app-icon "chevron-right" at bounding box center [234, 110] width 10 height 7
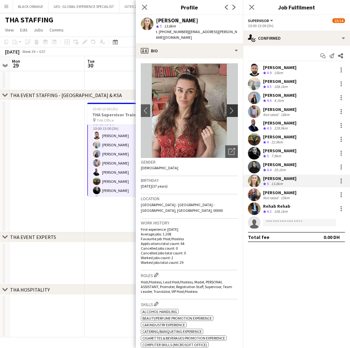
click at [232, 107] on app-icon "chevron-right" at bounding box center [234, 110] width 10 height 7
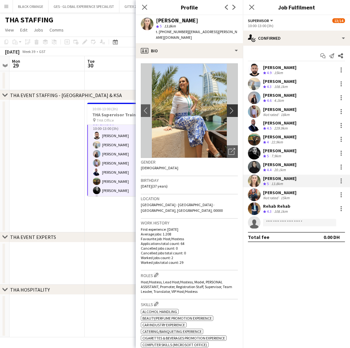
click at [232, 107] on app-icon "chevron-right" at bounding box center [234, 110] width 10 height 7
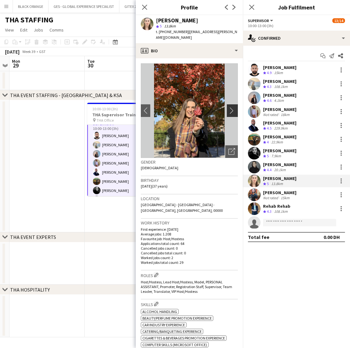
click at [232, 107] on app-icon "chevron-right" at bounding box center [234, 110] width 10 height 7
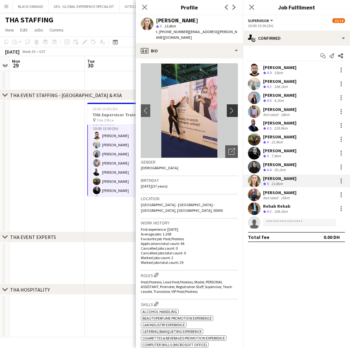
click at [232, 107] on app-icon "chevron-right" at bounding box center [234, 110] width 10 height 7
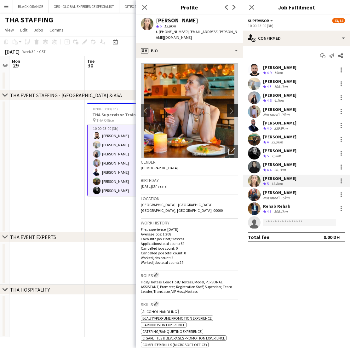
click at [232, 107] on app-icon "chevron-right" at bounding box center [234, 110] width 10 height 7
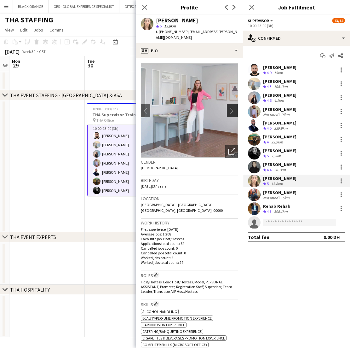
click at [232, 107] on app-icon "chevron-right" at bounding box center [234, 110] width 10 height 7
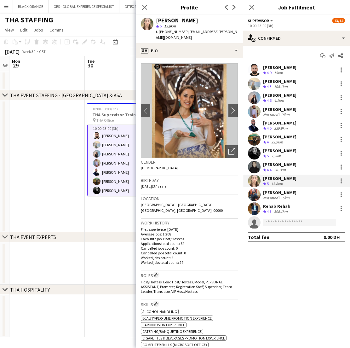
click at [271, 192] on div "Sultan Orri" at bounding box center [279, 193] width 33 height 6
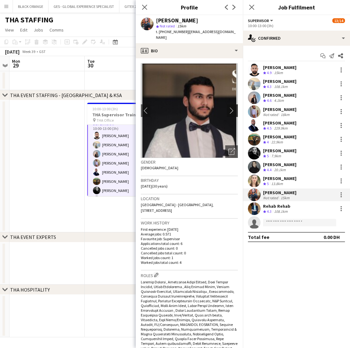
click at [231, 107] on app-icon "chevron-right" at bounding box center [234, 110] width 10 height 7
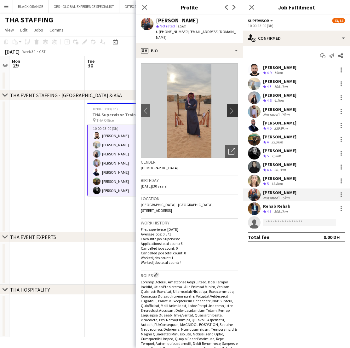
click at [231, 107] on app-icon "chevron-right" at bounding box center [234, 110] width 10 height 7
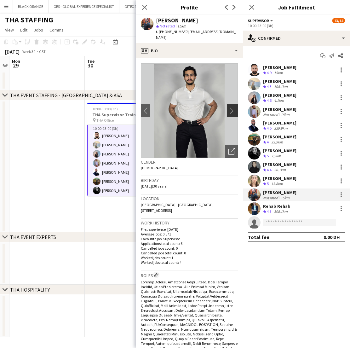
click at [231, 107] on app-icon "chevron-right" at bounding box center [234, 110] width 10 height 7
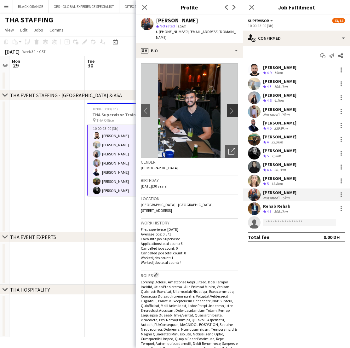
click at [231, 107] on app-icon "chevron-right" at bounding box center [234, 110] width 10 height 7
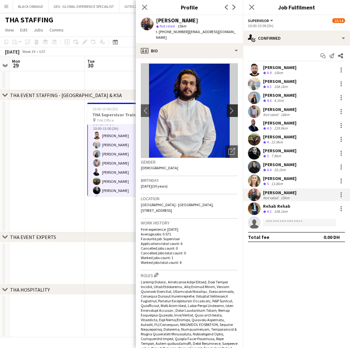
click at [231, 107] on app-icon "chevron-right" at bounding box center [234, 110] width 10 height 7
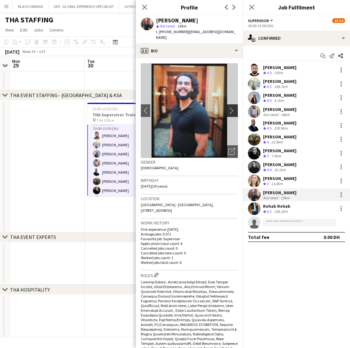
click at [231, 107] on app-icon "chevron-right" at bounding box center [234, 110] width 10 height 7
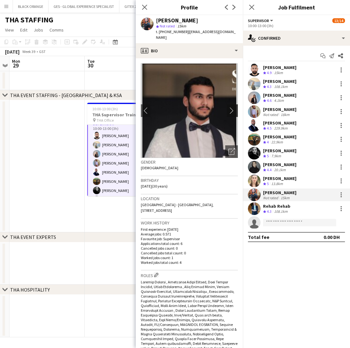
click at [231, 107] on app-icon "chevron-right" at bounding box center [234, 110] width 10 height 7
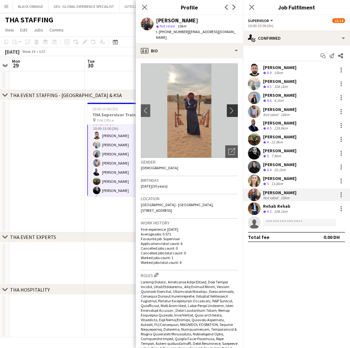
click at [231, 107] on app-icon "chevron-right" at bounding box center [234, 110] width 10 height 7
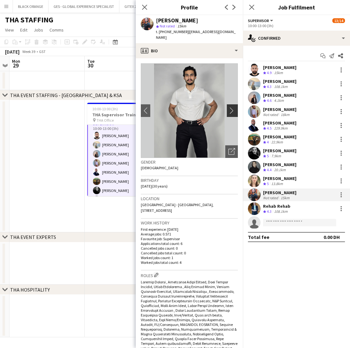
click at [231, 107] on app-icon "chevron-right" at bounding box center [234, 110] width 10 height 7
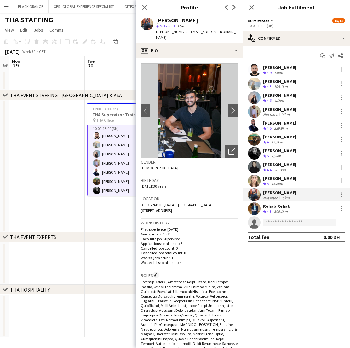
click at [278, 208] on div "Rehab Rehab" at bounding box center [276, 206] width 27 height 6
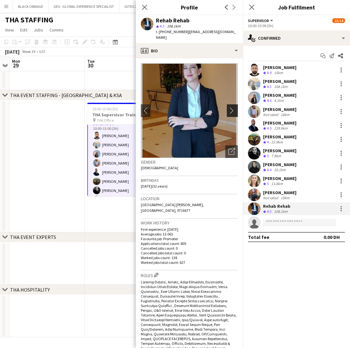
click at [231, 107] on app-icon "chevron-right" at bounding box center [234, 110] width 10 height 7
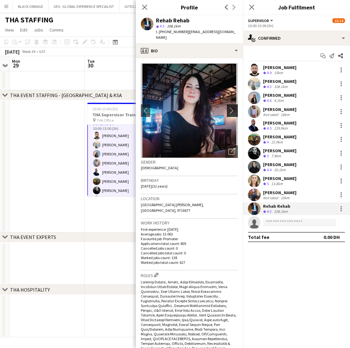
click at [231, 108] on button "chevron-right" at bounding box center [233, 110] width 13 height 13
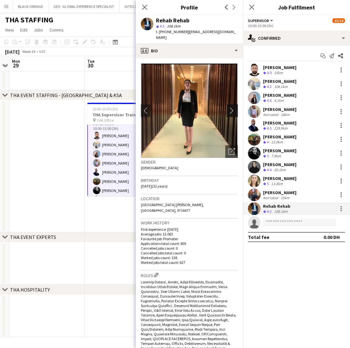
click at [231, 108] on button "chevron-right" at bounding box center [233, 110] width 13 height 13
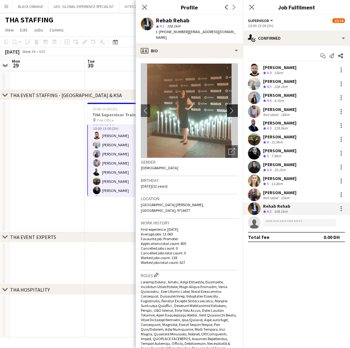
click at [231, 108] on button "chevron-right" at bounding box center [233, 110] width 13 height 13
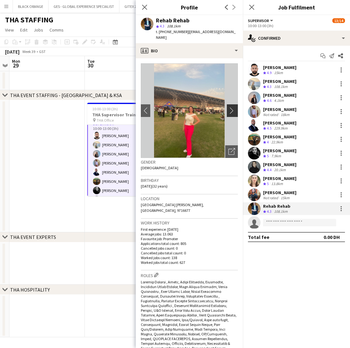
click at [231, 108] on button "chevron-right" at bounding box center [233, 110] width 13 height 13
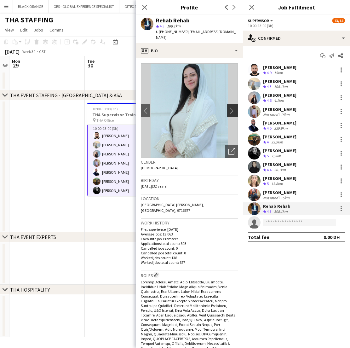
click at [231, 108] on button "chevron-right" at bounding box center [233, 110] width 13 height 13
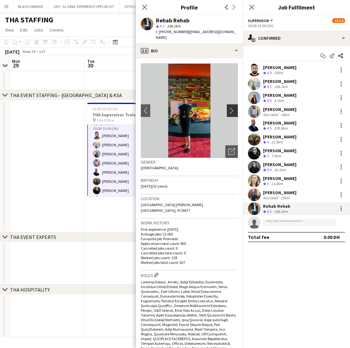
click at [231, 108] on button "chevron-right" at bounding box center [233, 110] width 13 height 13
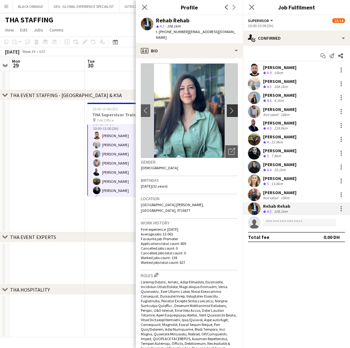
click at [231, 108] on button "chevron-right" at bounding box center [233, 110] width 13 height 13
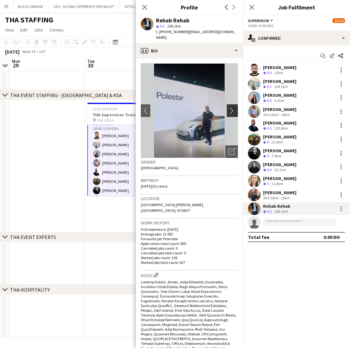
click at [231, 109] on button "chevron-right" at bounding box center [233, 110] width 13 height 13
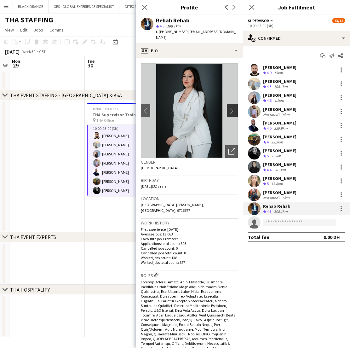
click at [231, 107] on app-icon "chevron-right" at bounding box center [234, 110] width 10 height 7
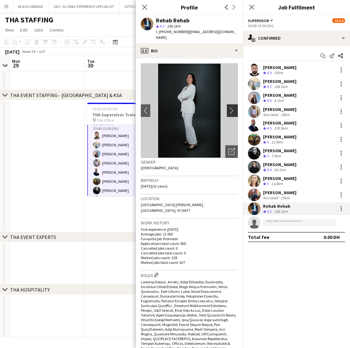
click at [231, 107] on app-icon "chevron-right" at bounding box center [234, 110] width 10 height 7
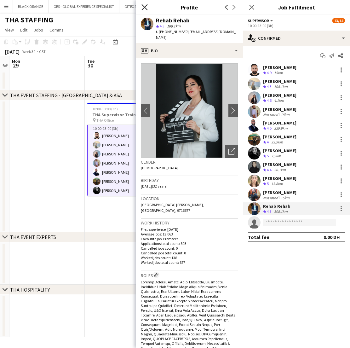
click at [145, 8] on icon at bounding box center [145, 7] width 6 height 6
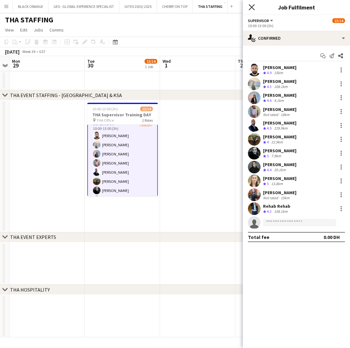
click at [253, 6] on icon at bounding box center [252, 7] width 6 height 6
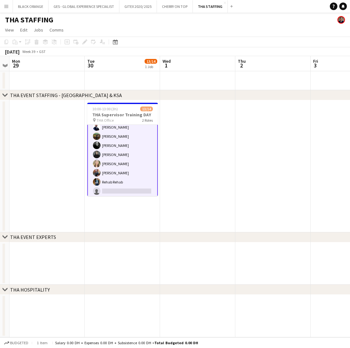
scroll to position [80, 0]
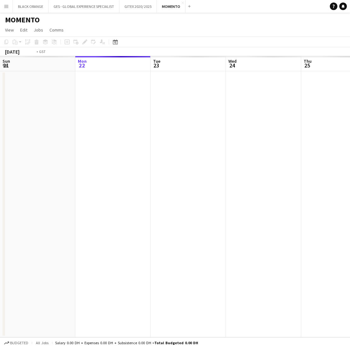
scroll to position [0, 217]
